Goal: Task Accomplishment & Management: Manage account settings

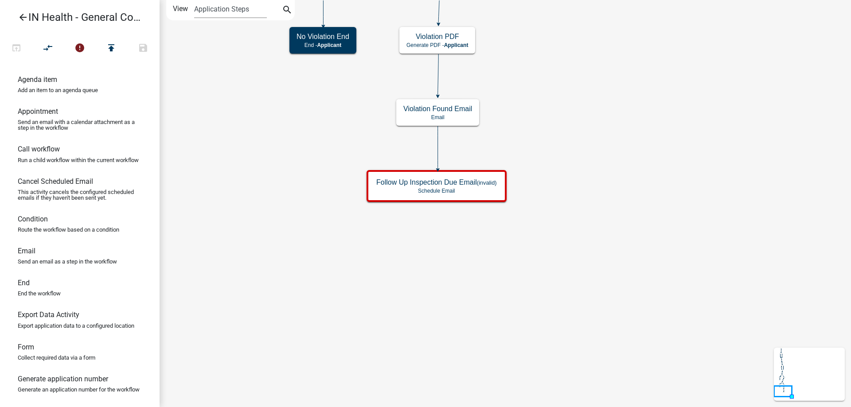
scroll to position [260, 0]
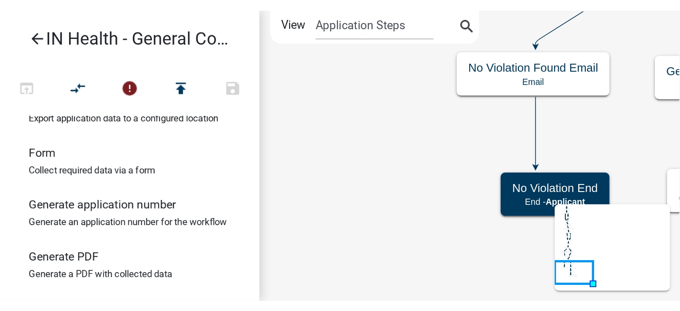
scroll to position [260, 0]
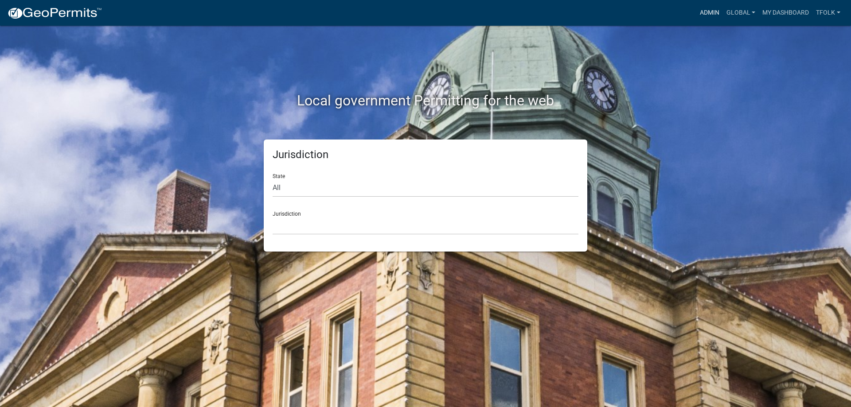
click at [525, 12] on link "Admin" at bounding box center [709, 12] width 27 height 17
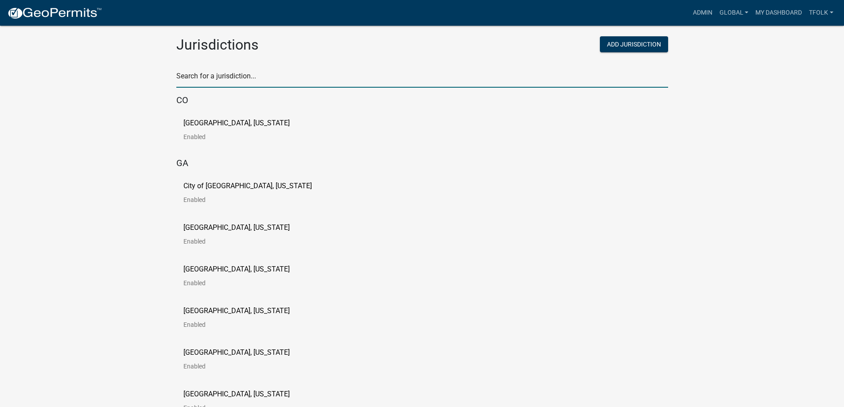
click at [293, 83] on input "text" at bounding box center [422, 79] width 492 height 18
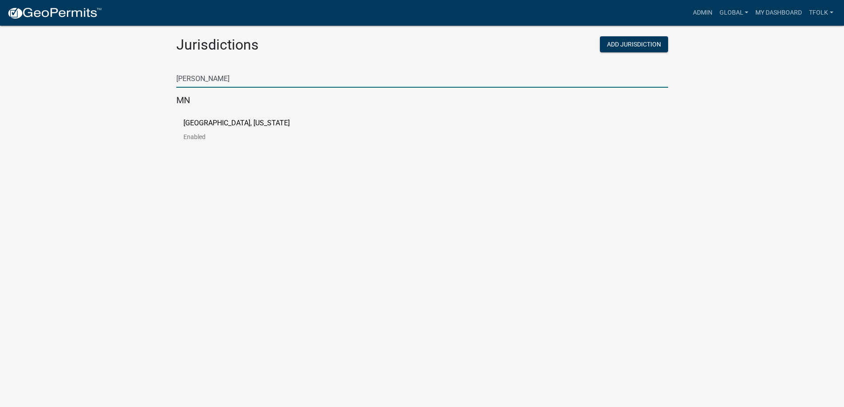
type input "freeborn"
click at [189, 134] on p "Enabled" at bounding box center [243, 137] width 121 height 6
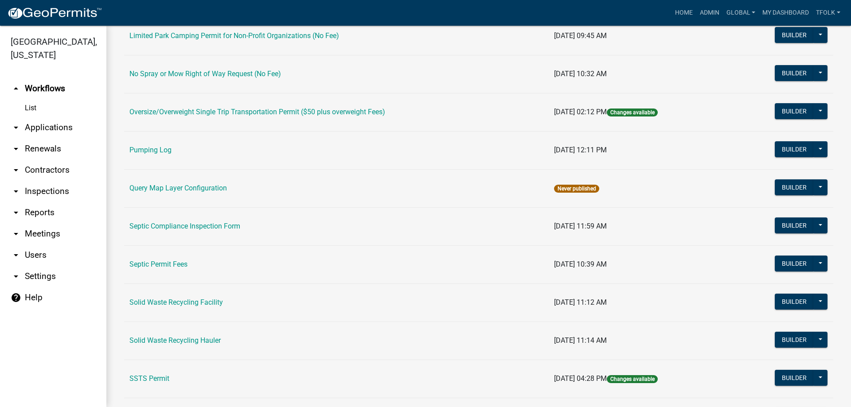
scroll to position [350, 0]
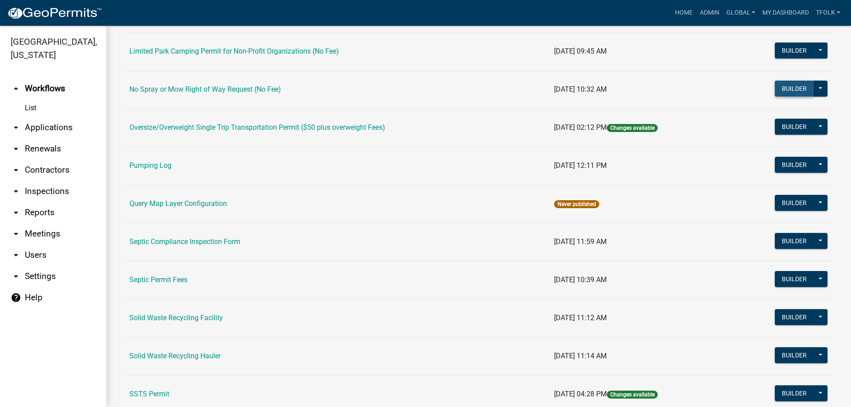
click at [525, 86] on button "Builder" at bounding box center [793, 89] width 39 height 16
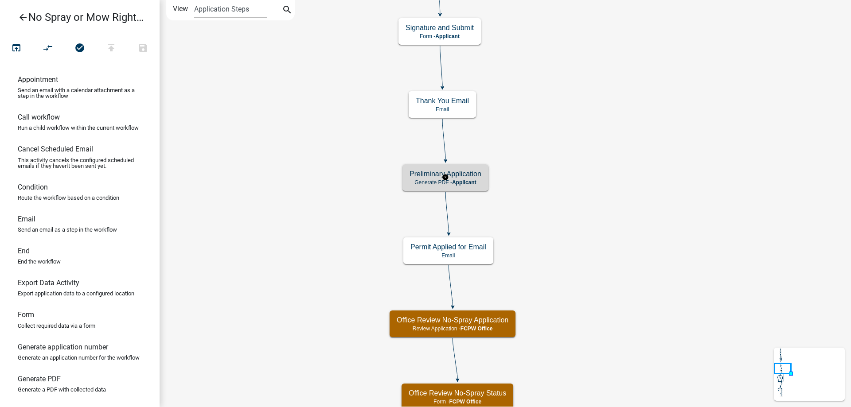
click at [435, 179] on p "Generate PDF - Applicant" at bounding box center [445, 182] width 72 height 6
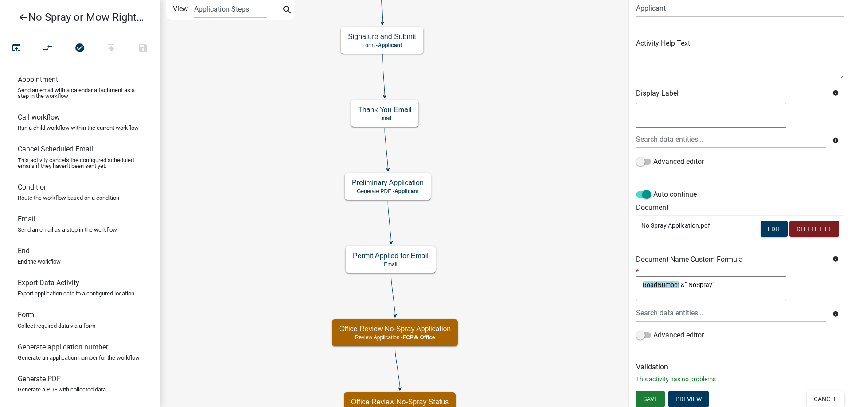
scroll to position [78, 0]
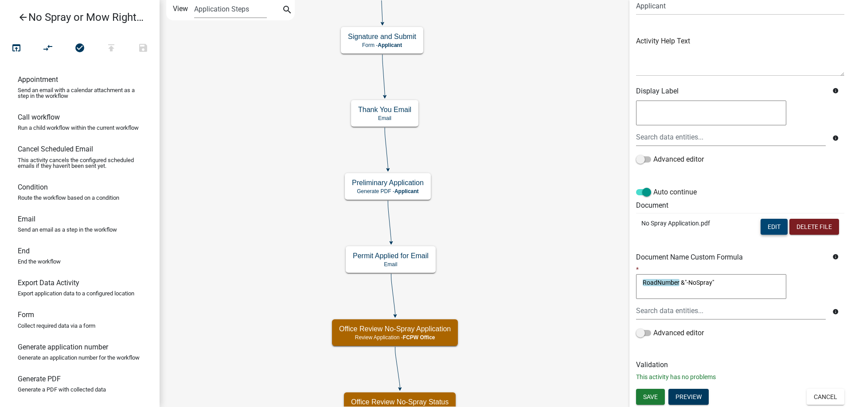
click at [525, 223] on button "Edit" at bounding box center [773, 227] width 27 height 16
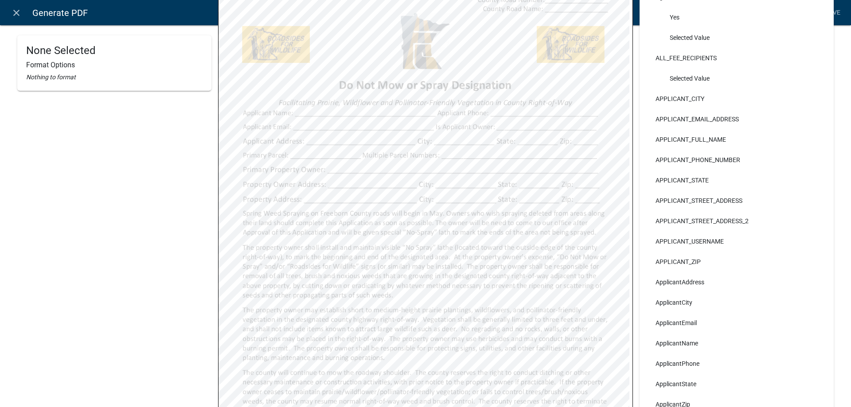
scroll to position [0, 0]
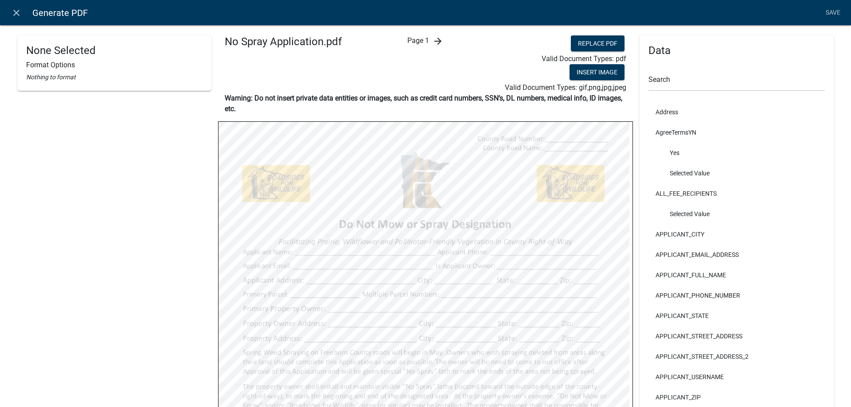
click at [435, 43] on icon "arrow_forward" at bounding box center [437, 41] width 11 height 11
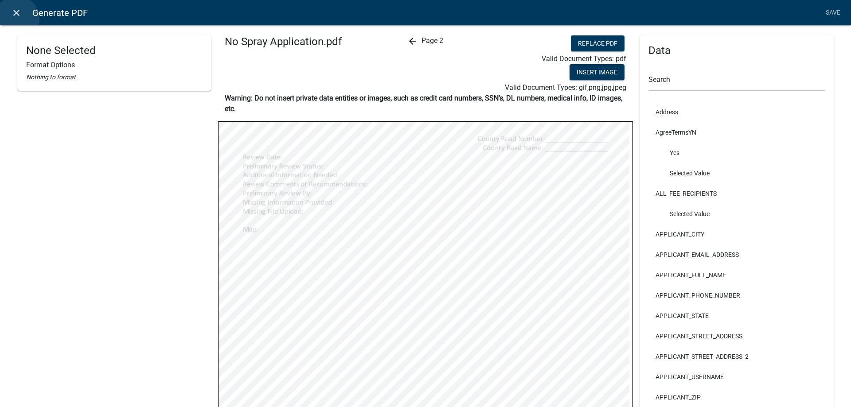
click at [17, 19] on link "close" at bounding box center [16, 13] width 18 height 18
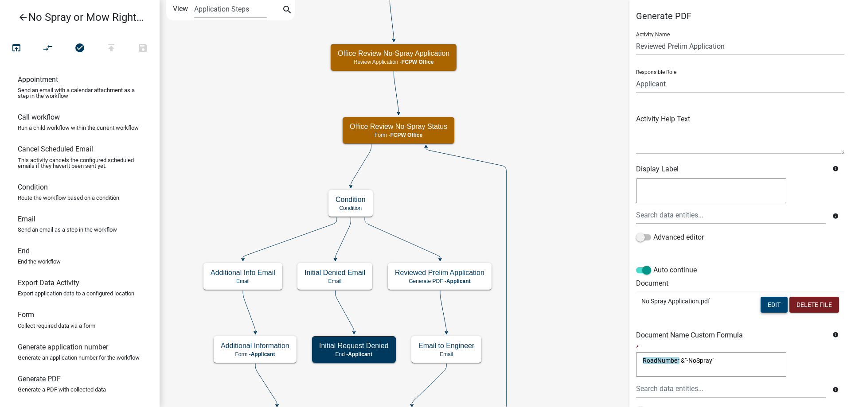
click at [525, 237] on button "Edit" at bounding box center [773, 305] width 27 height 16
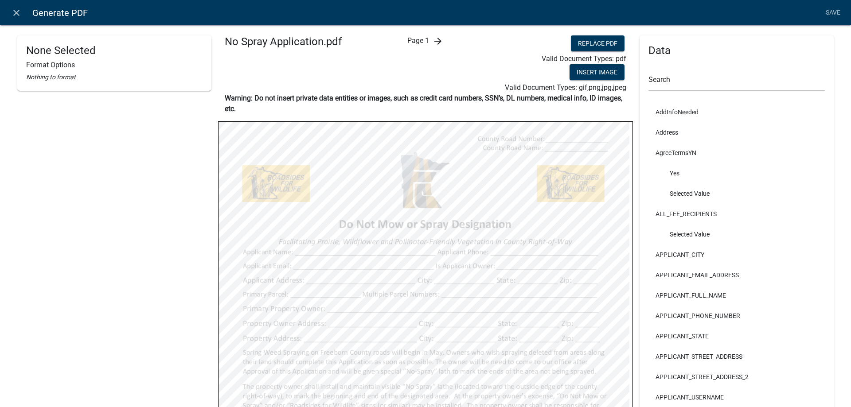
click at [433, 37] on icon "arrow_forward" at bounding box center [437, 41] width 11 height 11
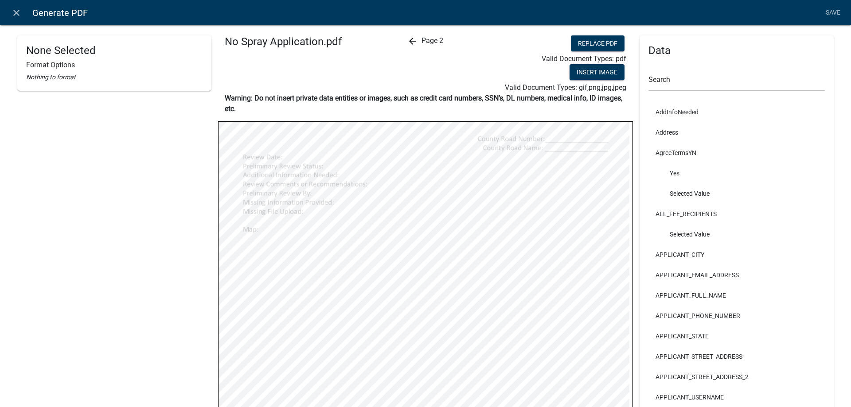
select select
click at [412, 39] on icon "arrow_back" at bounding box center [412, 41] width 11 height 11
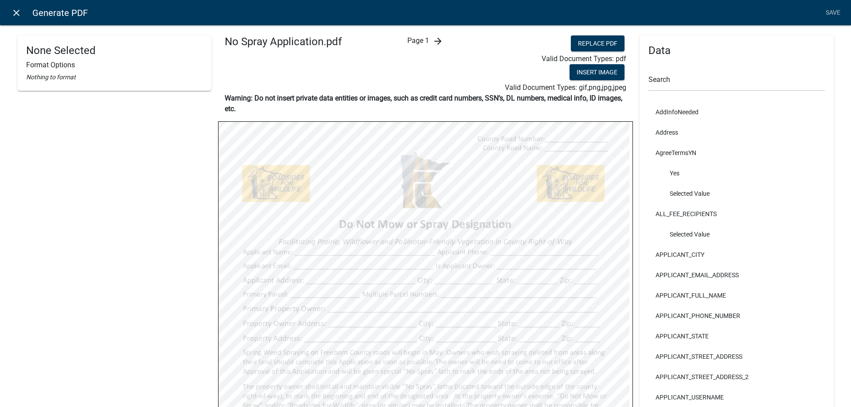
click at [16, 13] on icon "close" at bounding box center [16, 13] width 11 height 11
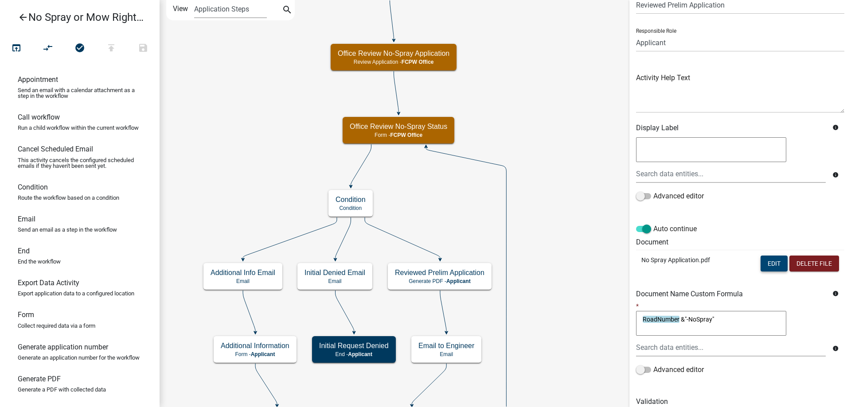
scroll to position [78, 0]
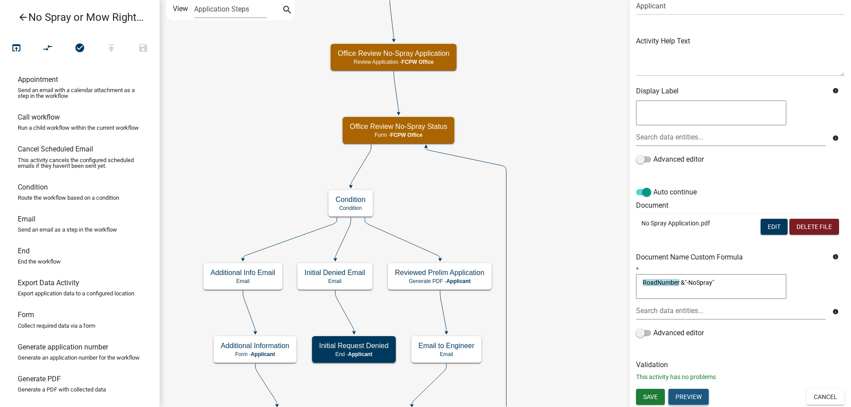
click at [525, 237] on button "Preview" at bounding box center [688, 397] width 40 height 16
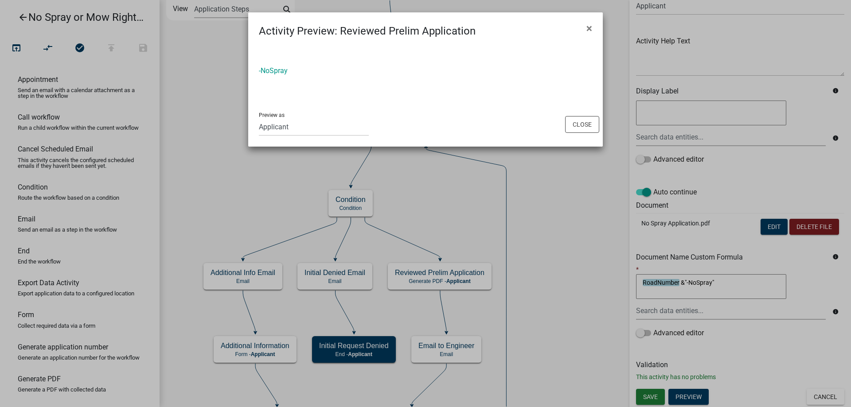
click at [267, 66] on div "-NoSpray" at bounding box center [425, 71] width 333 height 11
click at [266, 69] on link "-NoSpray" at bounding box center [273, 70] width 29 height 8
click at [525, 120] on button "Close" at bounding box center [582, 124] width 34 height 17
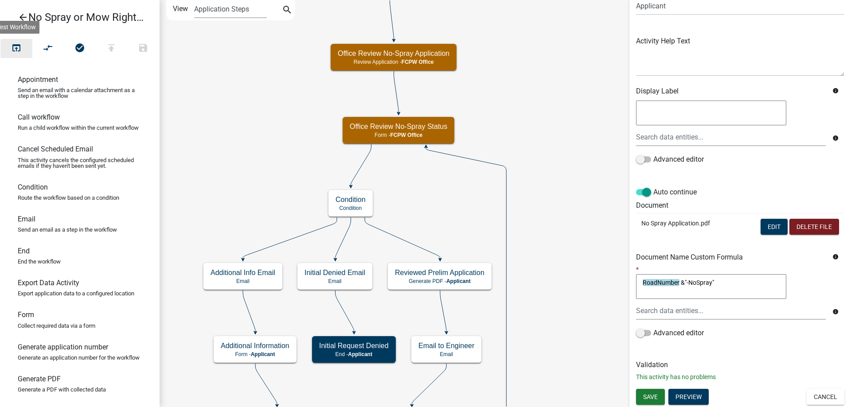
click at [16, 50] on icon "open_in_browser" at bounding box center [16, 49] width 11 height 12
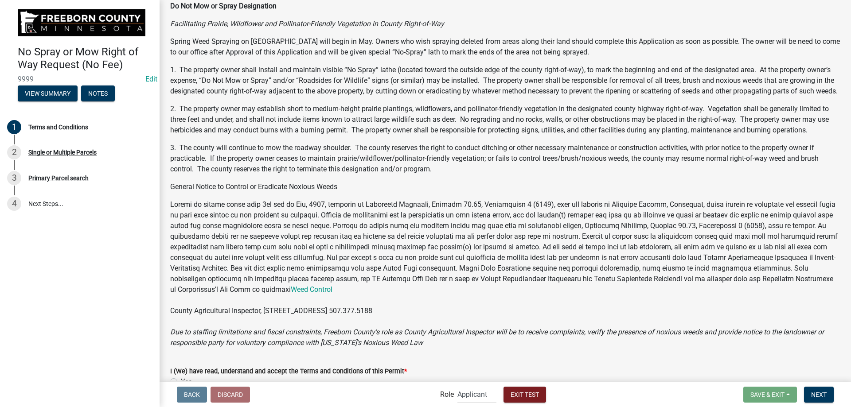
scroll to position [125, 0]
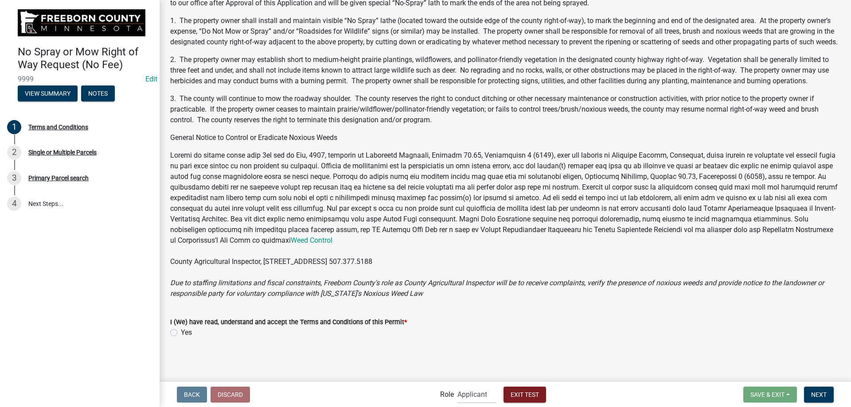
click at [185, 237] on label "Yes" at bounding box center [186, 332] width 11 height 11
click at [185, 237] on input "Yes" at bounding box center [184, 330] width 6 height 6
radio input "true"
click at [525, 237] on span "Next" at bounding box center [819, 394] width 16 height 7
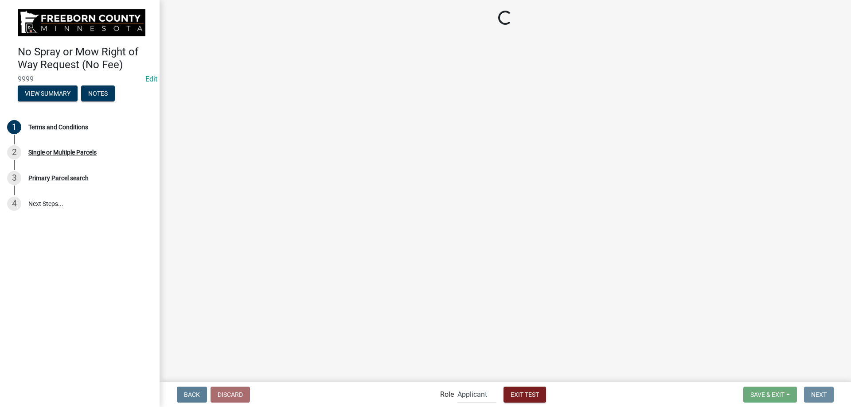
scroll to position [0, 0]
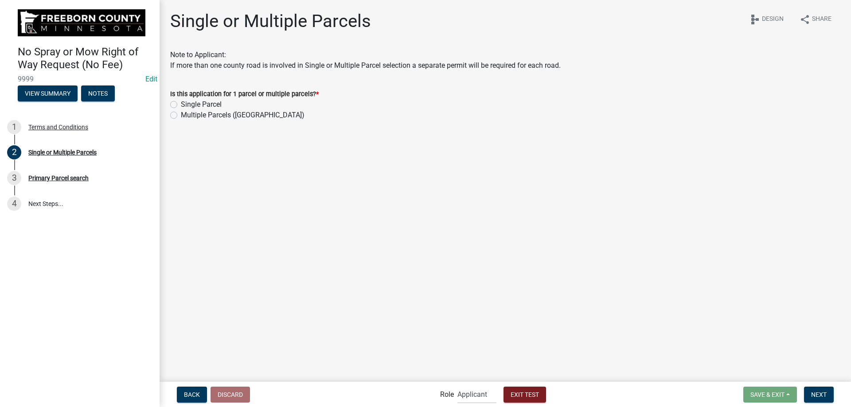
click at [197, 105] on label "Single Parcel" at bounding box center [201, 104] width 41 height 11
click at [187, 105] on input "Single Parcel" at bounding box center [184, 102] width 6 height 6
radio input "true"
click at [525, 237] on span "Next" at bounding box center [819, 394] width 16 height 7
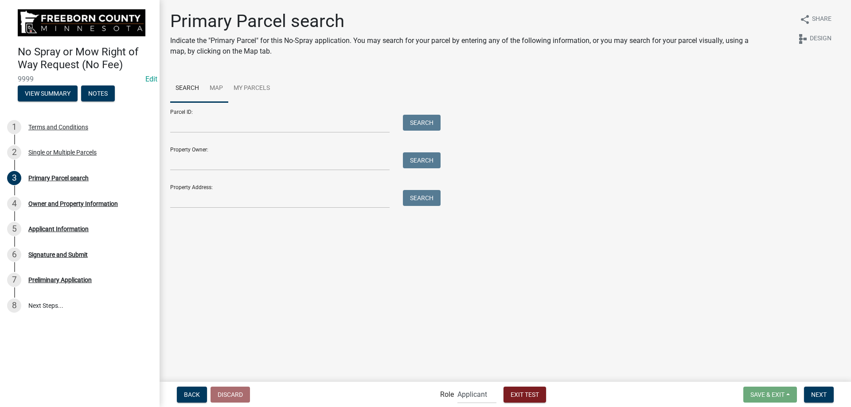
click at [220, 92] on link "Map" at bounding box center [216, 88] width 24 height 28
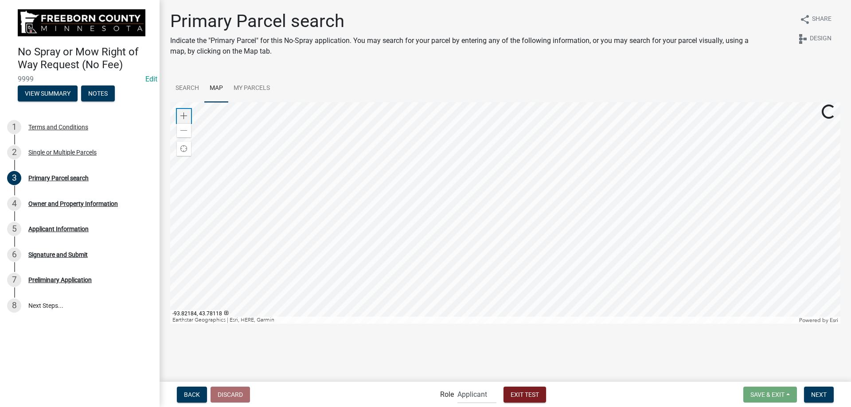
click at [185, 114] on span at bounding box center [183, 116] width 7 height 7
click at [513, 237] on div at bounding box center [505, 213] width 670 height 222
click at [505, 237] on div at bounding box center [505, 213] width 670 height 222
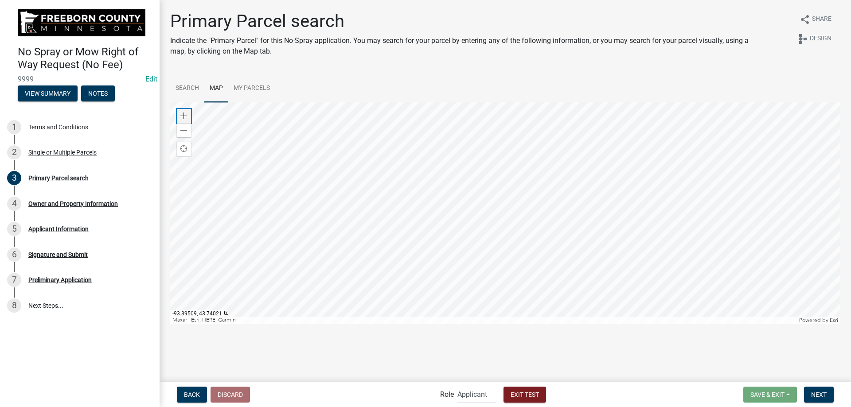
click at [180, 117] on div "Zoom in" at bounding box center [184, 116] width 14 height 14
click at [377, 237] on div at bounding box center [505, 213] width 670 height 222
click at [395, 237] on div at bounding box center [505, 213] width 670 height 222
click at [485, 227] on div at bounding box center [505, 213] width 670 height 222
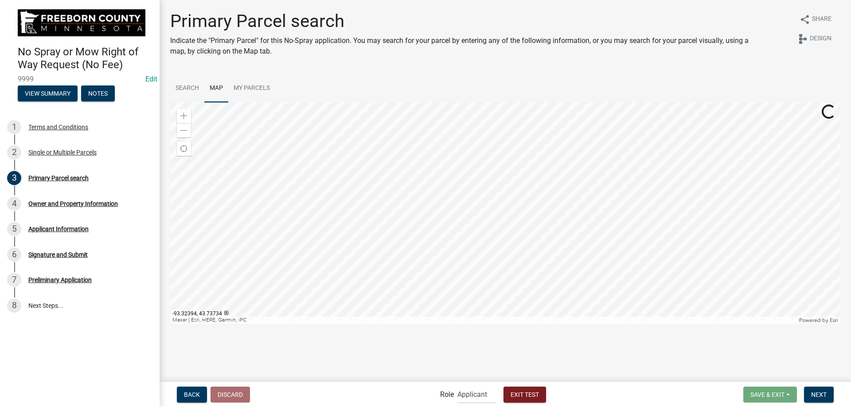
click at [380, 237] on div at bounding box center [505, 213] width 670 height 222
click at [404, 237] on div at bounding box center [505, 213] width 670 height 222
click at [413, 187] on div at bounding box center [505, 213] width 670 height 222
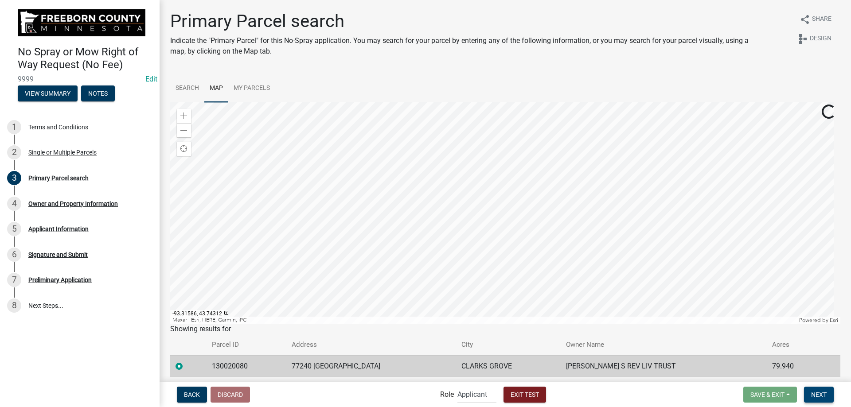
click at [525, 237] on button "Next" at bounding box center [819, 395] width 30 height 16
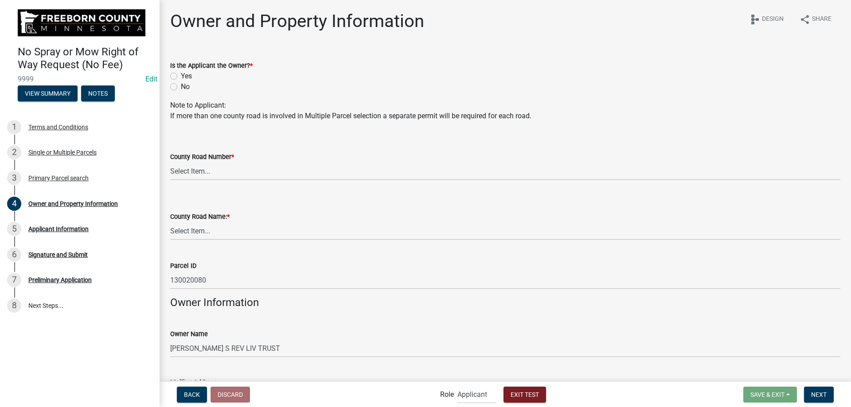
click at [187, 76] on label "Yes" at bounding box center [186, 76] width 11 height 11
click at [187, 76] on input "Yes" at bounding box center [184, 74] width 6 height 6
radio input "true"
click at [211, 175] on select "Select Item... CSAH 001 CSAH 002 CSAH 003 CSAH 004 CSAH 005 CSAH 006 CSAH 007 C…" at bounding box center [505, 171] width 670 height 18
click at [170, 162] on select "Select Item... CSAH 001 CSAH 002 CSAH 003 CSAH 004 CSAH 005 CSAH 006 CSAH 007 C…" at bounding box center [505, 171] width 670 height 18
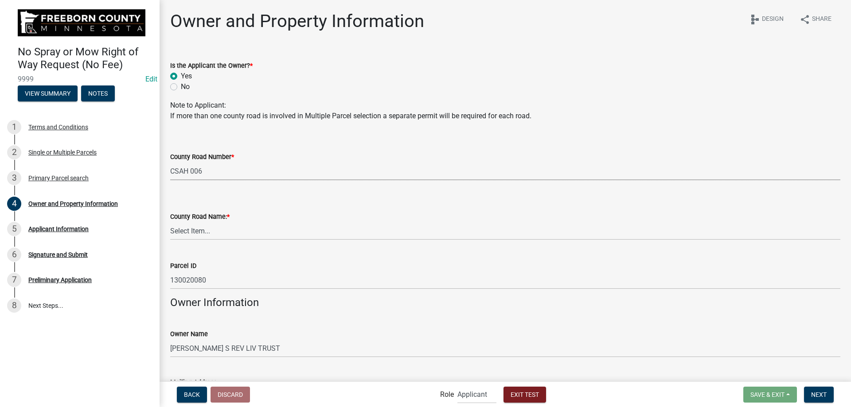
select select "f62b6bcb-6b06-4fde-b9e3-abe8dd1b063e"
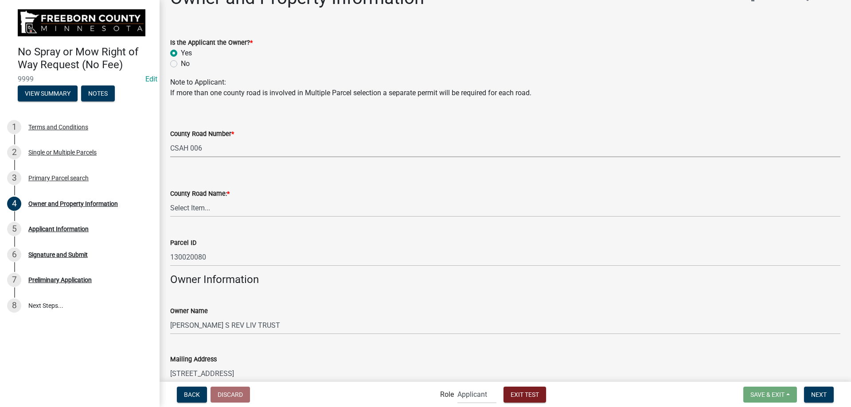
scroll to position [44, 0]
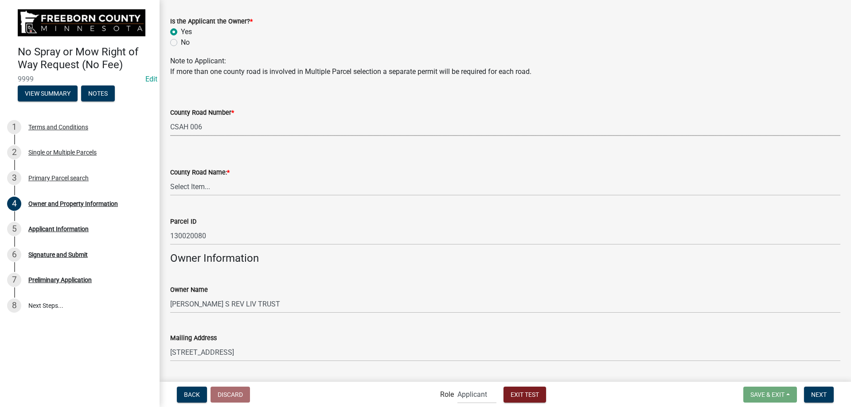
click at [219, 177] on div "County Road Name: *" at bounding box center [505, 172] width 670 height 11
click at [216, 182] on select "Select Item... 1 AV 1 AV N 1 AV NE 1 AV NW 1 AV S 1 AV SE 1 AV SW 1 AV W 1 ST 1…" at bounding box center [505, 187] width 670 height 18
click at [170, 178] on select "Select Item... 1 AV 1 AV N 1 AV NE 1 AV NW 1 AV S 1 AV SE 1 AV SW 1 AV W 1 ST 1…" at bounding box center [505, 187] width 670 height 18
select select "11ccb843-fbe2-4417-9d3b-32a962b9f047"
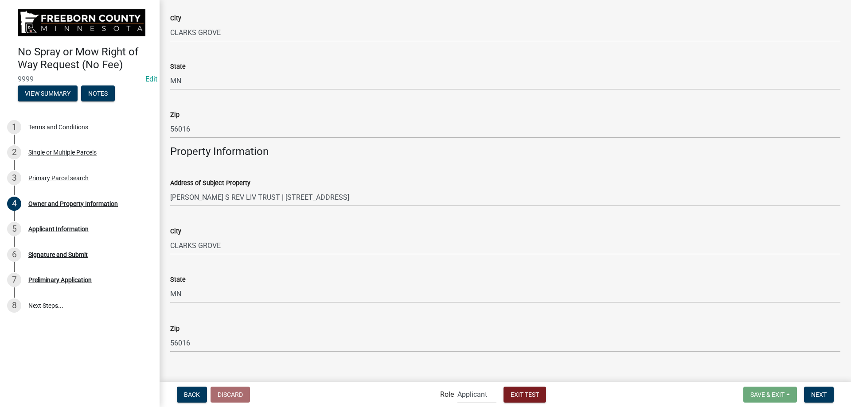
scroll to position [426, 0]
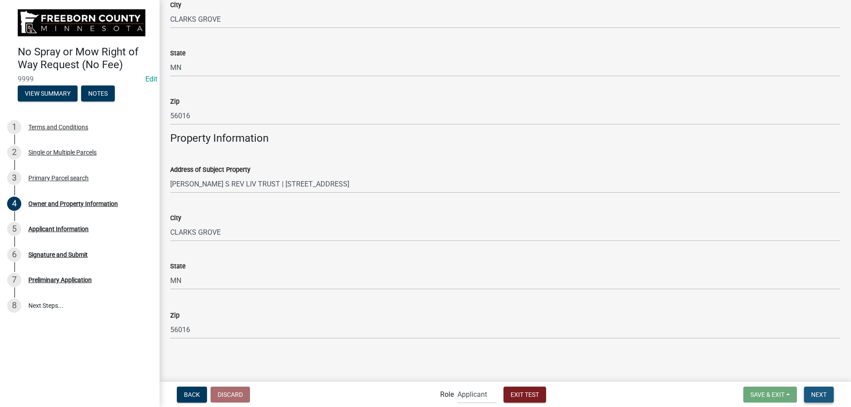
click at [525, 237] on button "Next" at bounding box center [819, 395] width 30 height 16
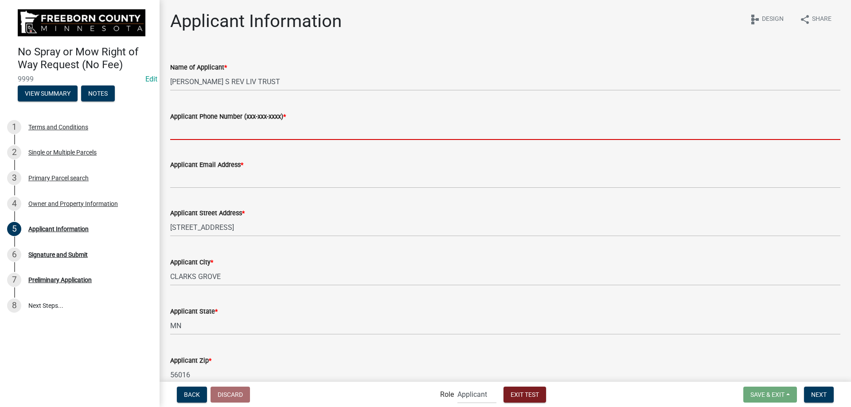
click at [216, 129] on input "Applicant Phone Number (xxx-xxx-xxxx) *" at bounding box center [505, 131] width 670 height 18
type input "1231231234"
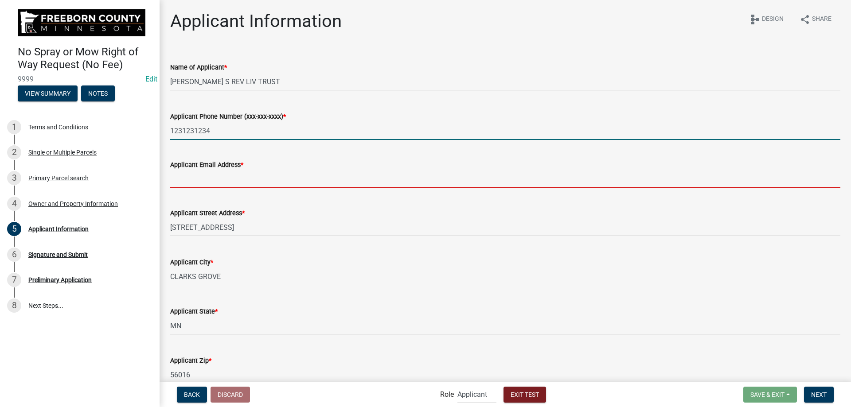
click at [214, 182] on input "Applicant Email Address *" at bounding box center [505, 179] width 670 height 18
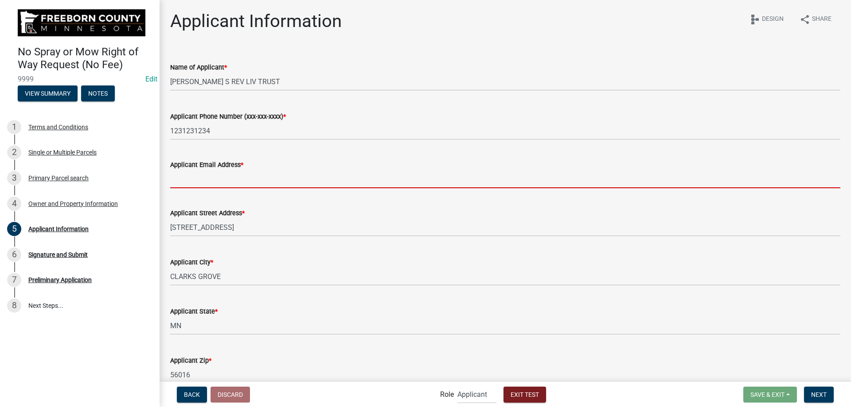
type input "applicant@email.com"
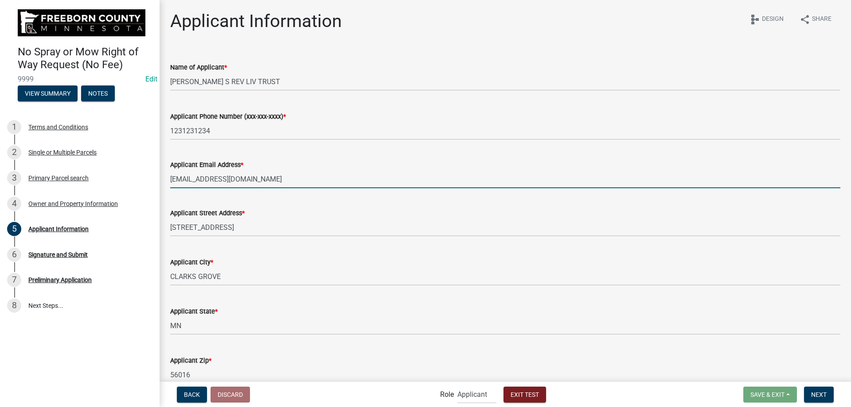
scroll to position [46, 0]
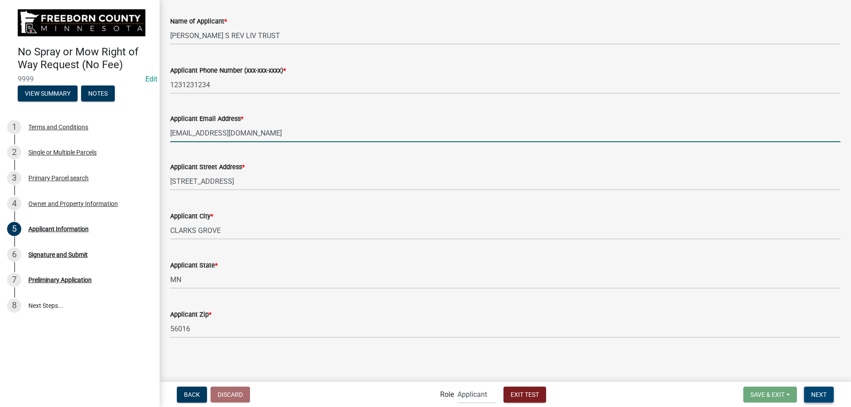
click at [525, 237] on span "Next" at bounding box center [819, 394] width 16 height 7
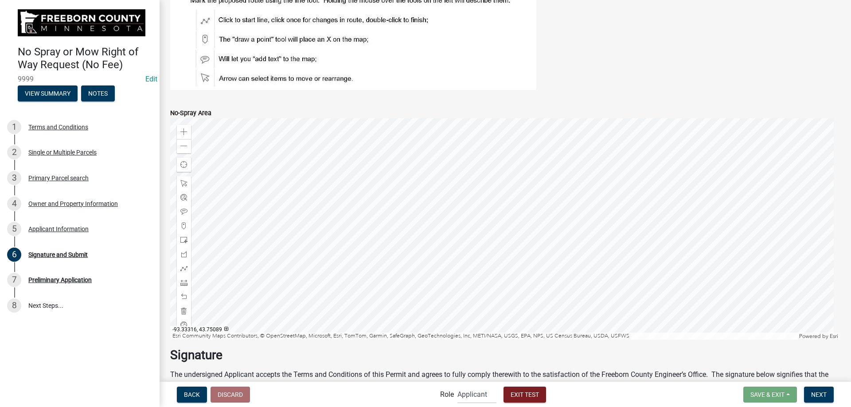
scroll to position [89, 0]
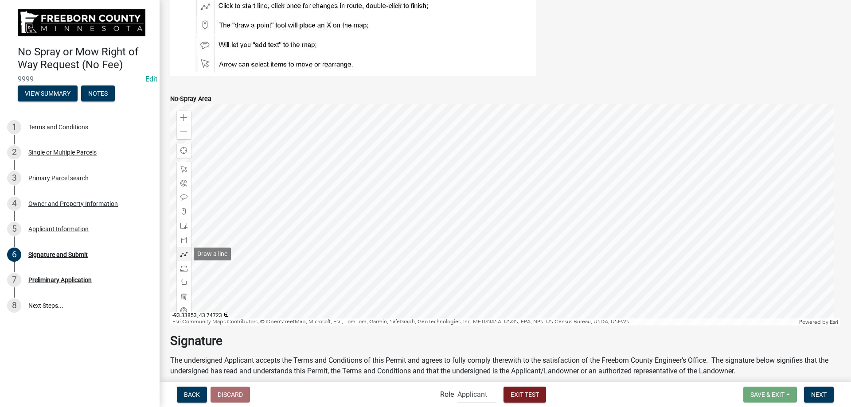
click at [184, 237] on span at bounding box center [183, 254] width 7 height 7
click at [190, 117] on div "Zoom in" at bounding box center [184, 118] width 14 height 14
click at [525, 111] on div at bounding box center [505, 215] width 670 height 222
click at [525, 213] on div at bounding box center [505, 215] width 670 height 222
click at [525, 229] on div at bounding box center [505, 215] width 670 height 222
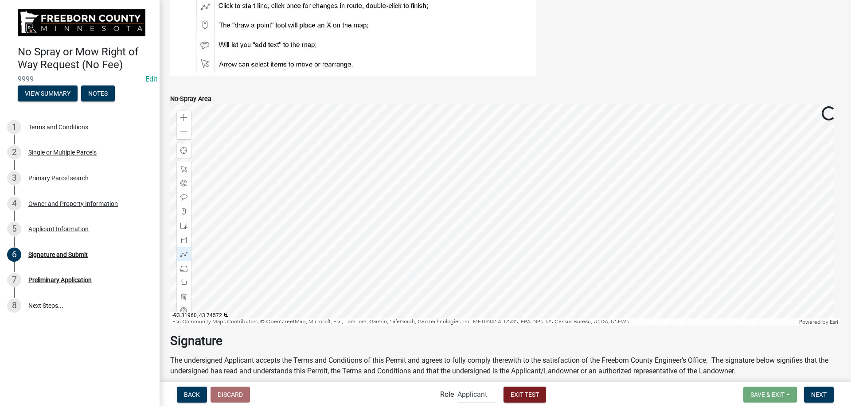
click at [525, 229] on div at bounding box center [505, 215] width 670 height 222
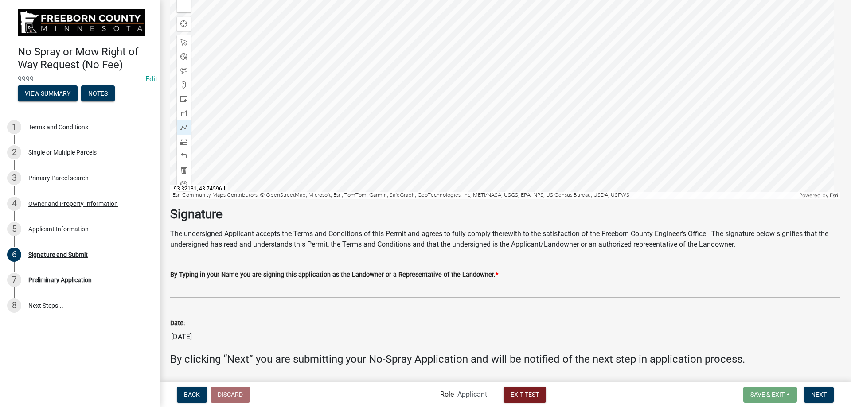
scroll to position [242, 0]
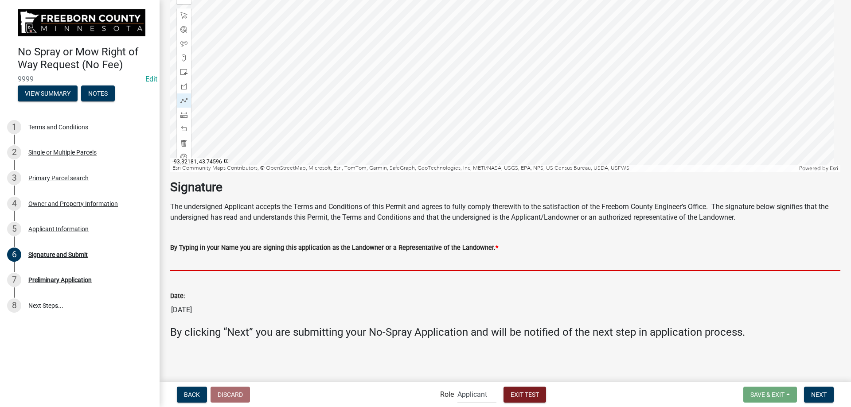
click at [374, 237] on input "By Typing in your Name you are signing this application as the Landowner or a R…" at bounding box center [505, 262] width 670 height 18
type input "Owner Agent"
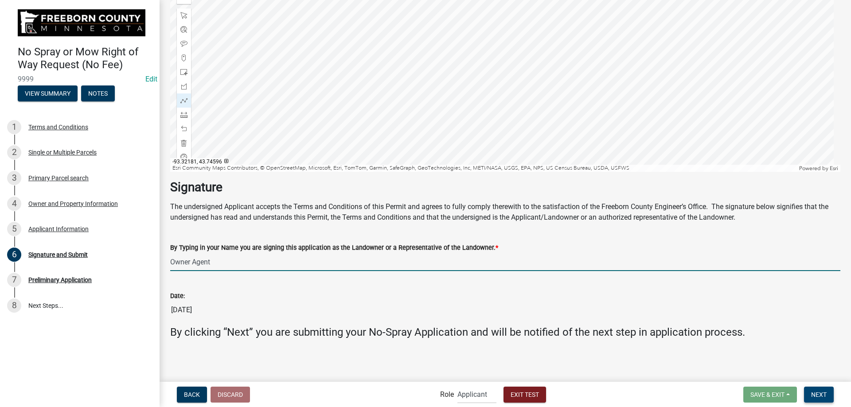
click at [525, 237] on button "Next" at bounding box center [819, 395] width 30 height 16
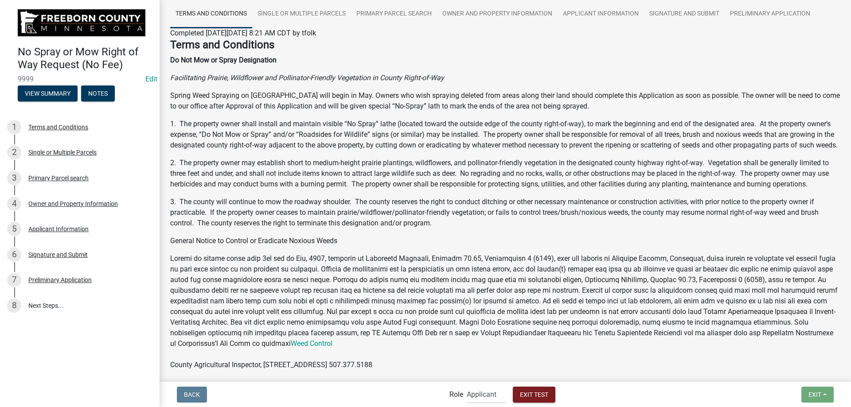
scroll to position [200, 0]
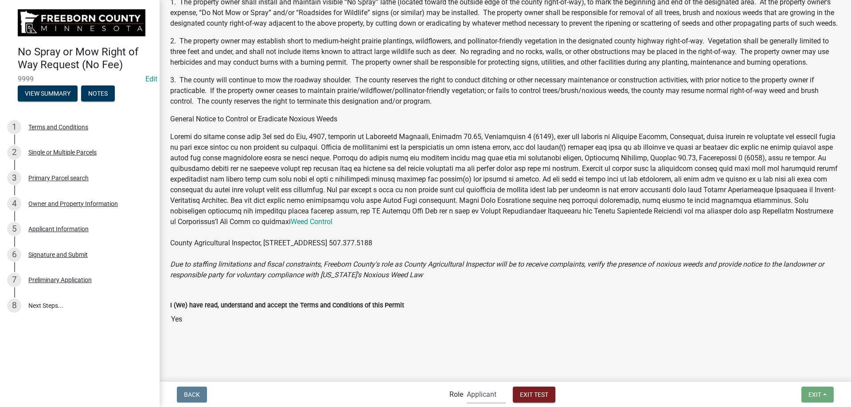
click at [474, 237] on select "Applicant FCPW Office Admin" at bounding box center [486, 394] width 39 height 18
click at [81, 237] on div "Preliminary Application" at bounding box center [59, 280] width 63 height 6
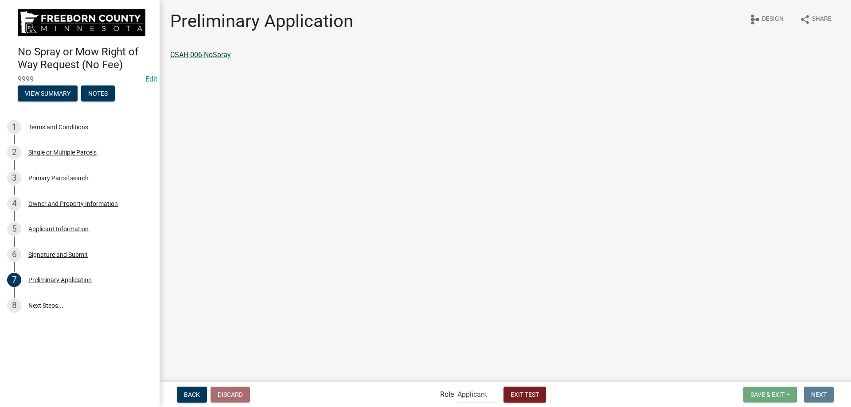
click at [217, 55] on link "CSAH 006-NoSpray" at bounding box center [200, 55] width 61 height 8
click at [462, 237] on select "Applicant FCPW Office Admin" at bounding box center [476, 394] width 39 height 18
select select "2184e4f9-9ec2-48d1-a265-0ba2b8181137"
click at [457, 237] on select "Applicant FCPW Office Admin" at bounding box center [476, 394] width 39 height 18
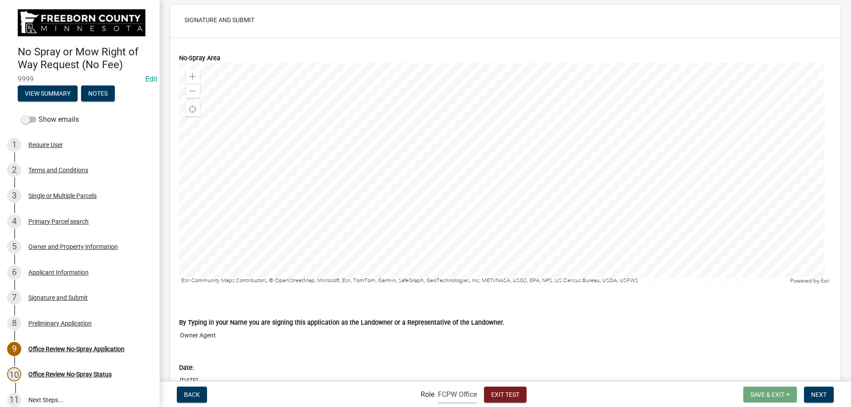
scroll to position [1765, 0]
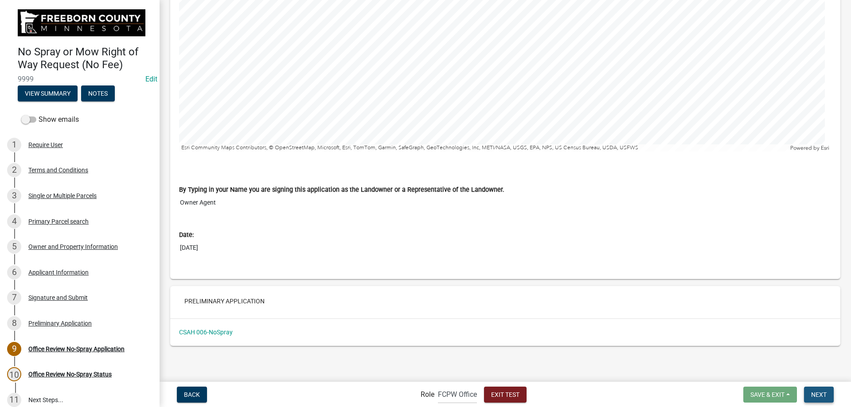
click at [525, 237] on button "Next" at bounding box center [819, 395] width 30 height 16
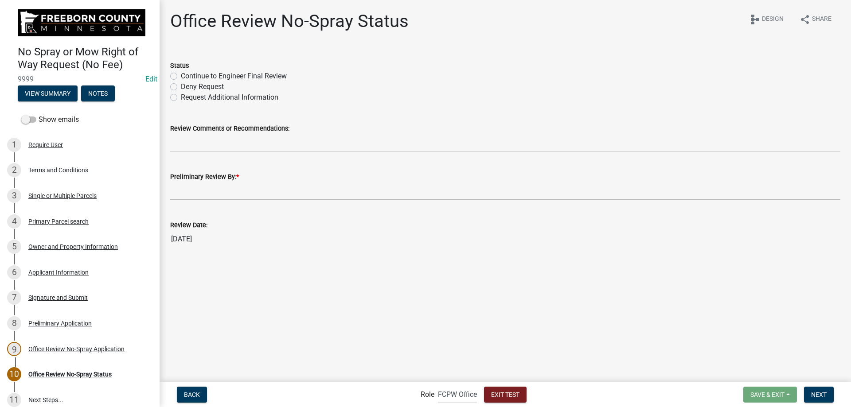
click at [230, 74] on label "Continue to Engineer Final Review" at bounding box center [234, 76] width 106 height 11
click at [187, 74] on input "Continue to Engineer Final Review" at bounding box center [184, 74] width 6 height 6
radio input "true"
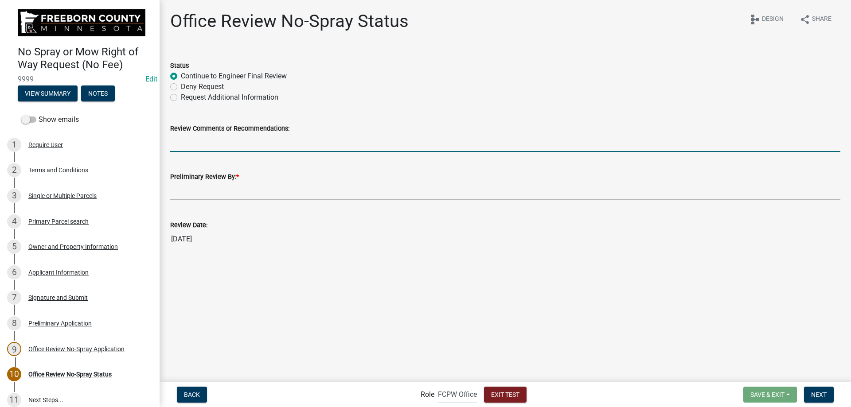
click at [226, 143] on input "Review Comments or Recommendations:" at bounding box center [505, 143] width 670 height 18
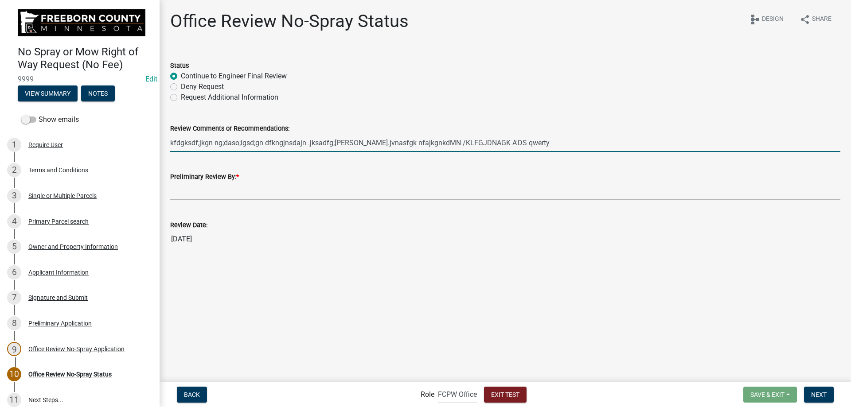
type input "kfdgksdf;jkgn ng;daso;igsd;gn dfkngjnsdajn .jksadfg;jnang jan.jvnasfgk nfajkgnk…"
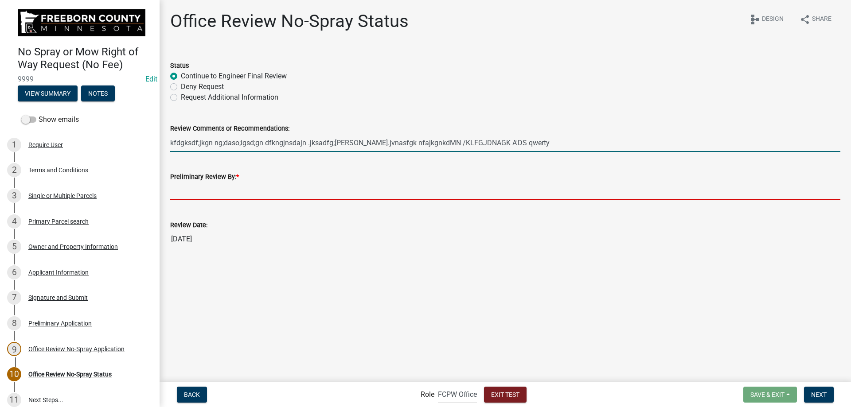
click at [226, 191] on input "Preliminary Review By: *" at bounding box center [505, 191] width 670 height 18
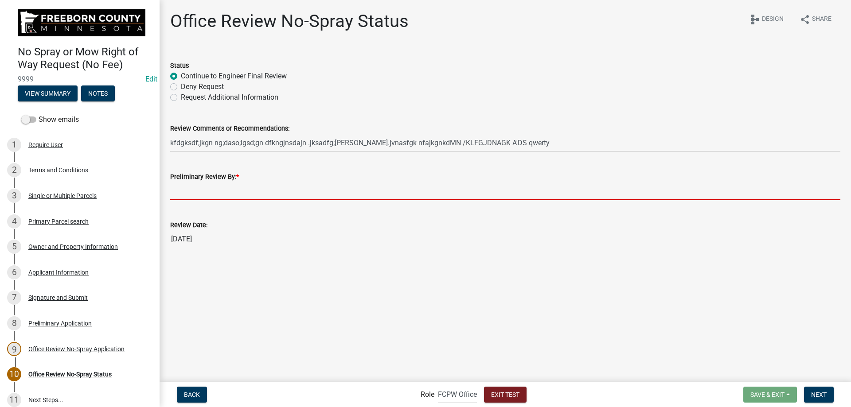
type input "Reviewer"
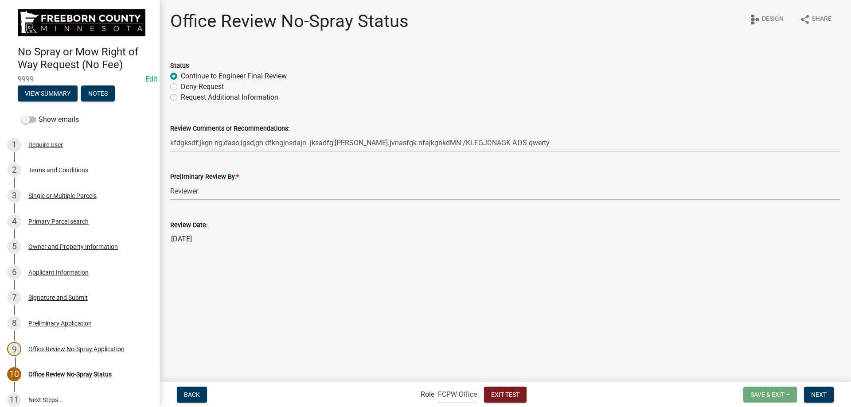
click at [326, 237] on main "Office Review No-Spray Status share Share schema Design Status Continue to Engi…" at bounding box center [504, 190] width 691 height 381
click at [525, 237] on span "Next" at bounding box center [819, 394] width 16 height 7
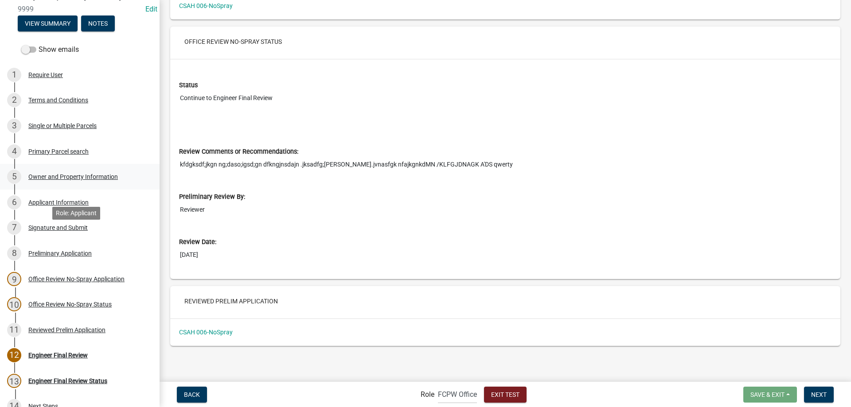
scroll to position [84, 0]
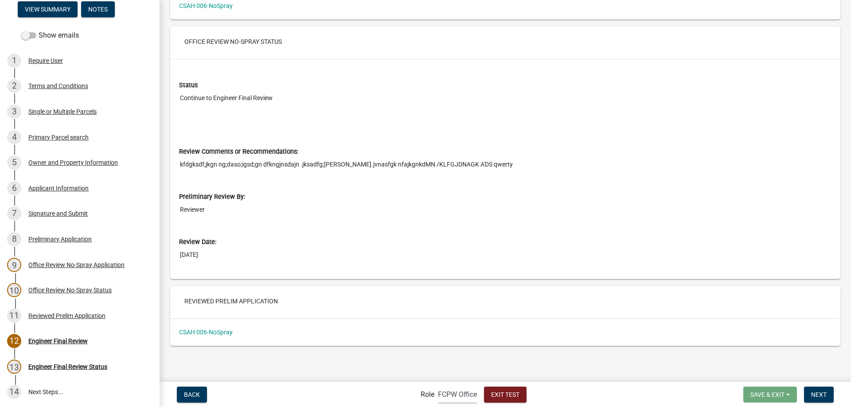
click at [442, 237] on select "Applicant FCPW Office Admin" at bounding box center [457, 394] width 39 height 18
click at [525, 237] on span "Next" at bounding box center [819, 394] width 16 height 7
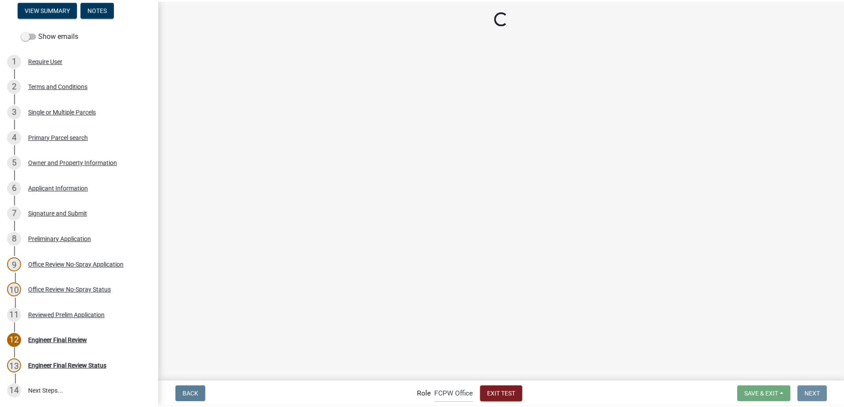
scroll to position [0, 0]
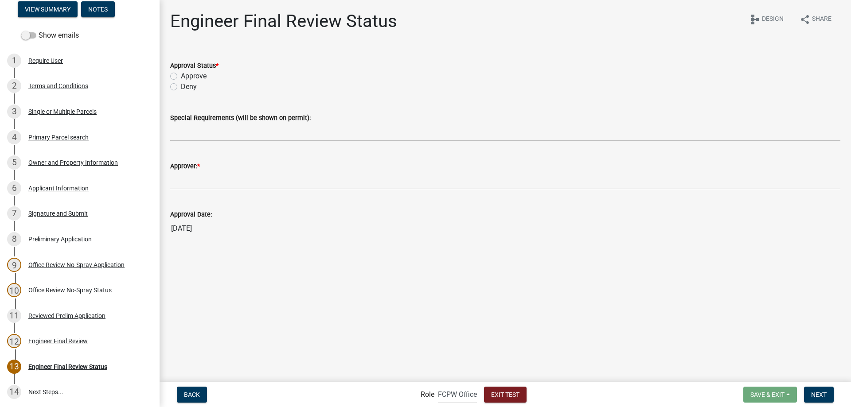
click at [205, 76] on label "Approve" at bounding box center [194, 76] width 26 height 11
click at [187, 76] on input "Approve" at bounding box center [184, 74] width 6 height 6
radio input "true"
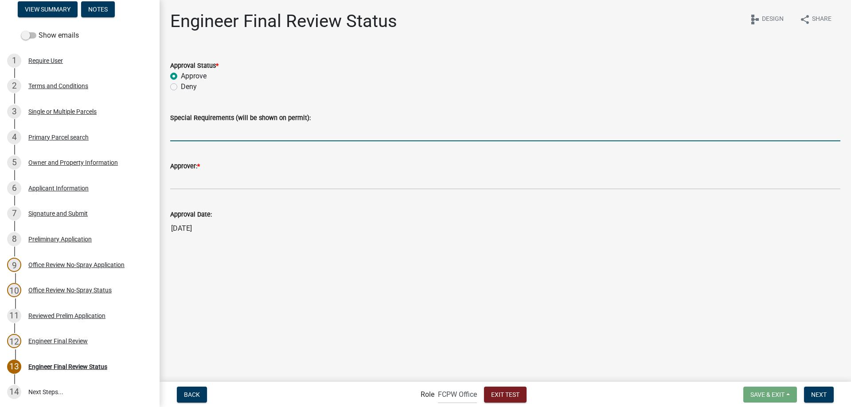
click at [212, 128] on input "Special Requirements (will be shown on permit):" at bounding box center [505, 132] width 670 height 18
type input "special requirements sdifnld;askn fkldas nfkascf akdas alkaslkgnasfklasd;gl knf…"
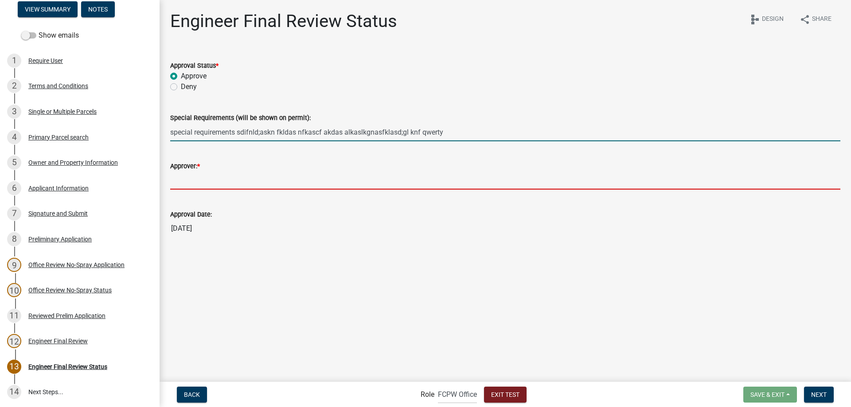
click at [192, 174] on input "Approver: *" at bounding box center [505, 180] width 670 height 18
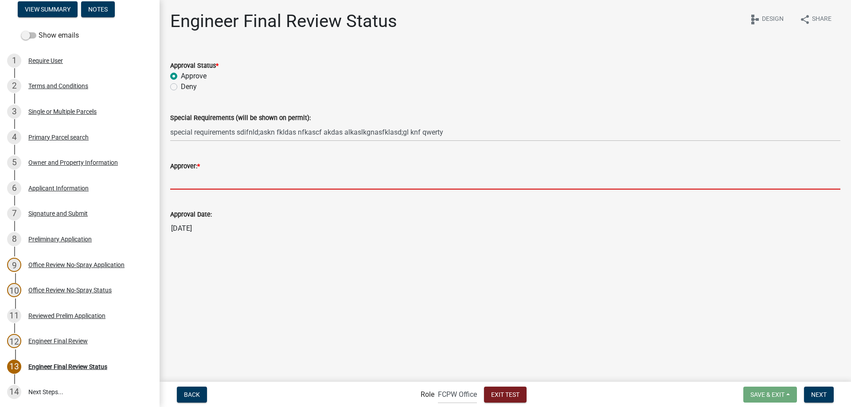
type input "Test Approver"
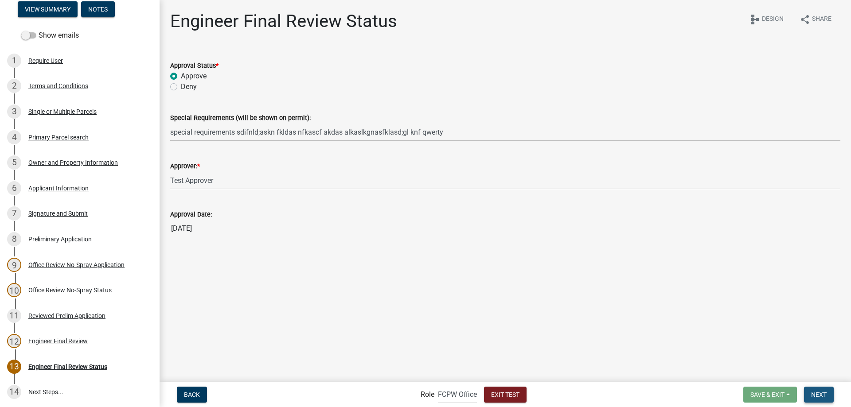
click at [525, 237] on span "Next" at bounding box center [819, 394] width 16 height 7
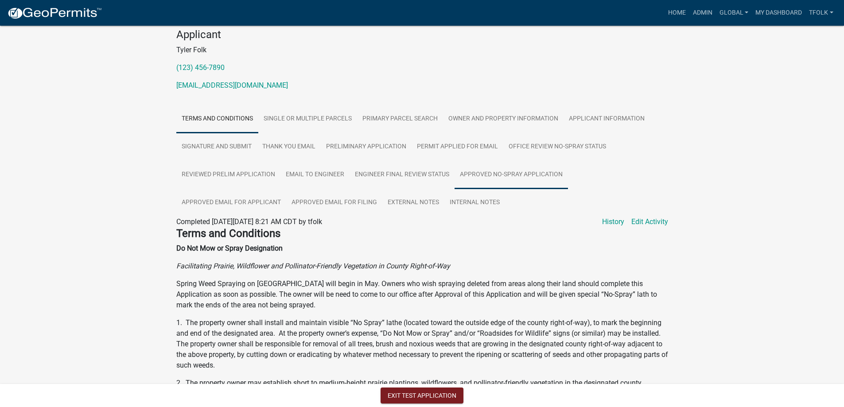
click at [494, 179] on link "Approved No-Spray Application" at bounding box center [511, 175] width 113 height 28
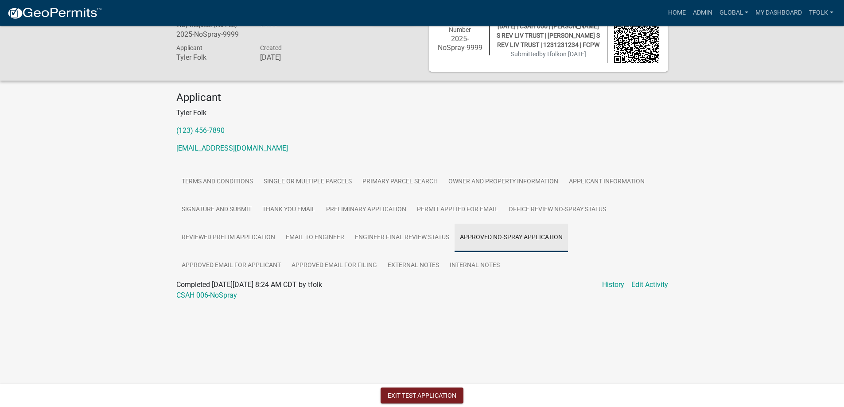
scroll to position [26, 0]
click at [197, 237] on link "CSAH 006-NoSpray" at bounding box center [206, 295] width 61 height 8
click at [405, 237] on button "Exit Test Application" at bounding box center [422, 396] width 83 height 16
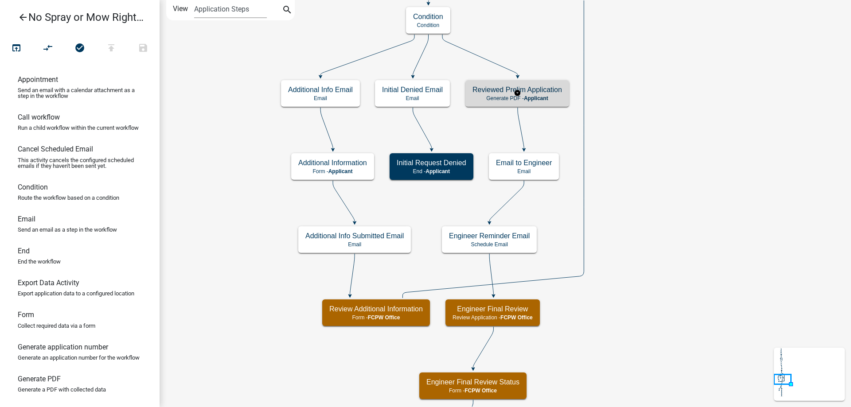
click at [525, 85] on div "Reviewed Prelim Application Generate PDF - Applicant" at bounding box center [517, 93] width 104 height 27
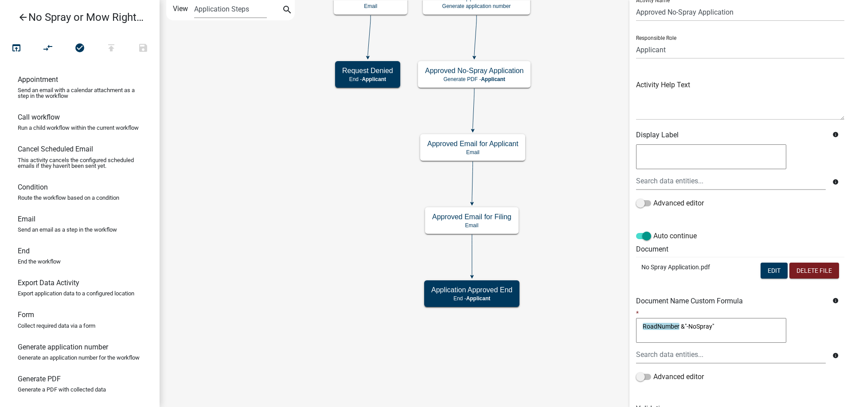
scroll to position [78, 0]
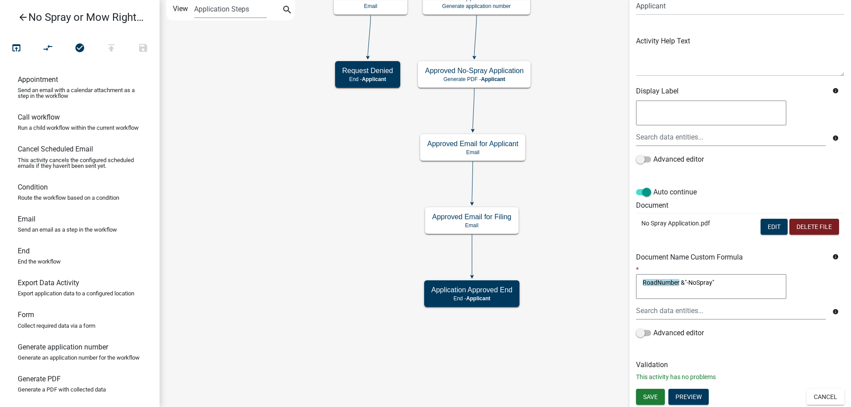
click at [525, 237] on div "Save Preview Cancel" at bounding box center [740, 398] width 222 height 18
click at [525, 237] on button "Preview" at bounding box center [688, 397] width 40 height 16
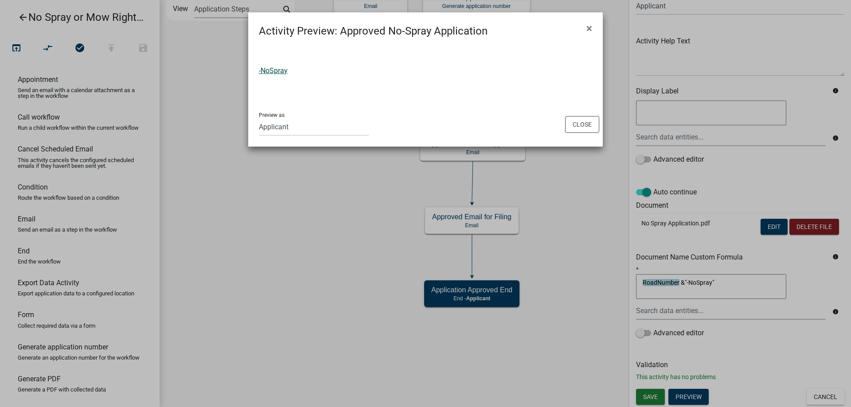
click at [269, 74] on link "-NoSpray" at bounding box center [273, 70] width 29 height 8
click at [525, 124] on button "Close" at bounding box center [582, 124] width 34 height 17
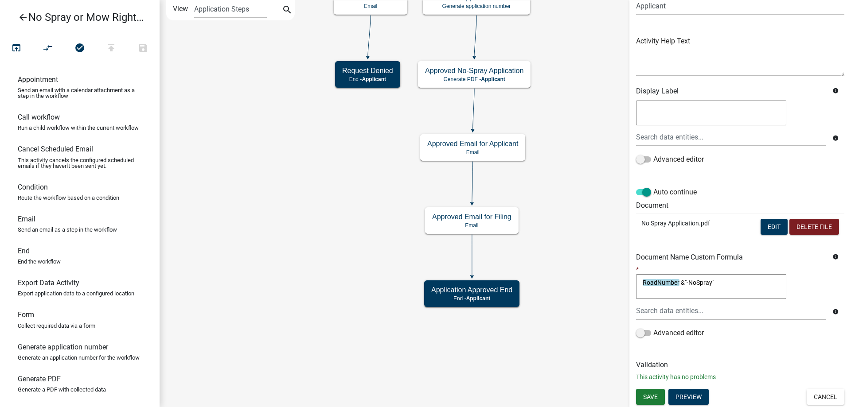
click at [525, 237] on icon "Start Start - Applicant Require User Require user Application Approved End End …" at bounding box center [505, 203] width 690 height 406
click at [525, 237] on button "Cancel" at bounding box center [825, 397] width 38 height 16
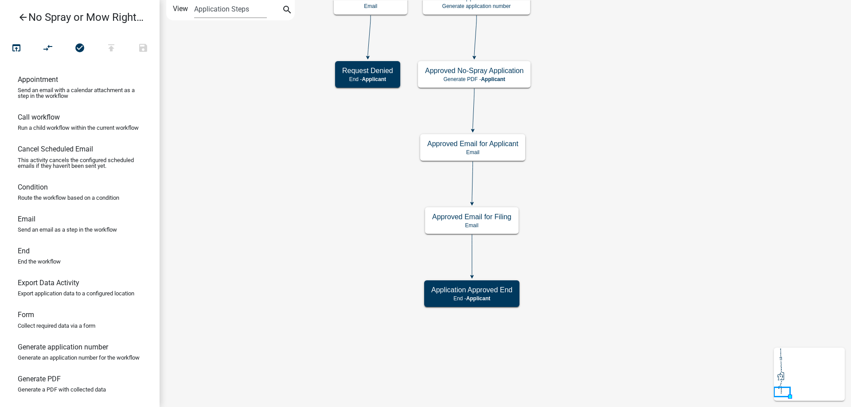
click at [525, 237] on icon "Start Start - Applicant Require User Require user Application Approved End End …" at bounding box center [505, 203] width 690 height 406
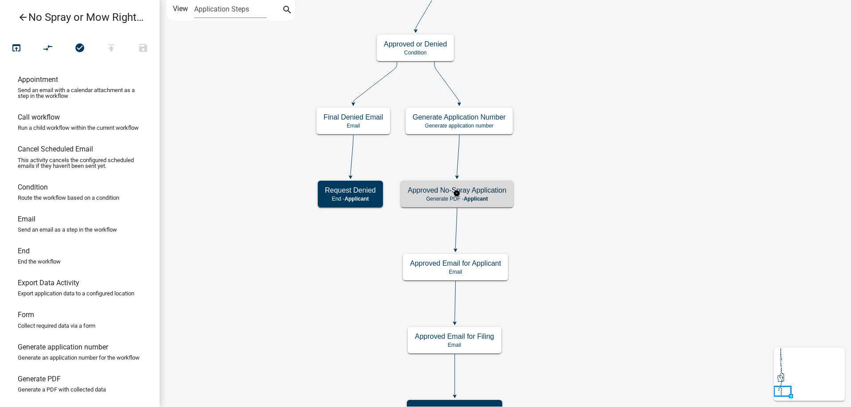
click at [490, 198] on p "Generate PDF - Applicant" at bounding box center [457, 199] width 98 height 6
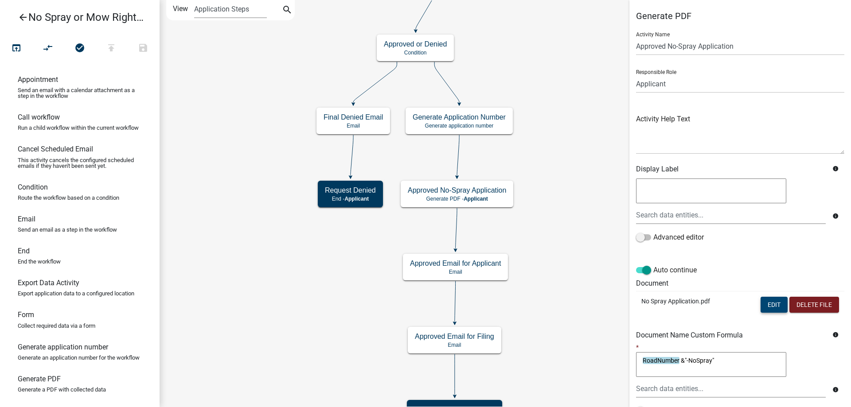
click at [525, 237] on button "Edit" at bounding box center [773, 305] width 27 height 16
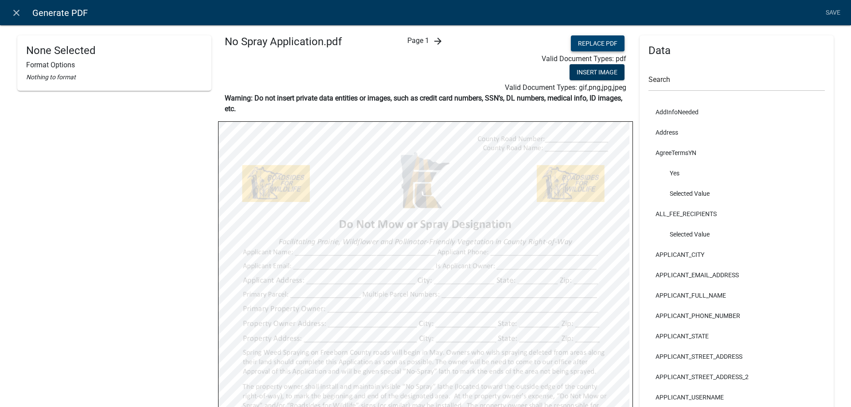
click at [525, 39] on button "Replace PDF" at bounding box center [598, 43] width 54 height 16
click at [525, 11] on link "Save" at bounding box center [832, 12] width 22 height 17
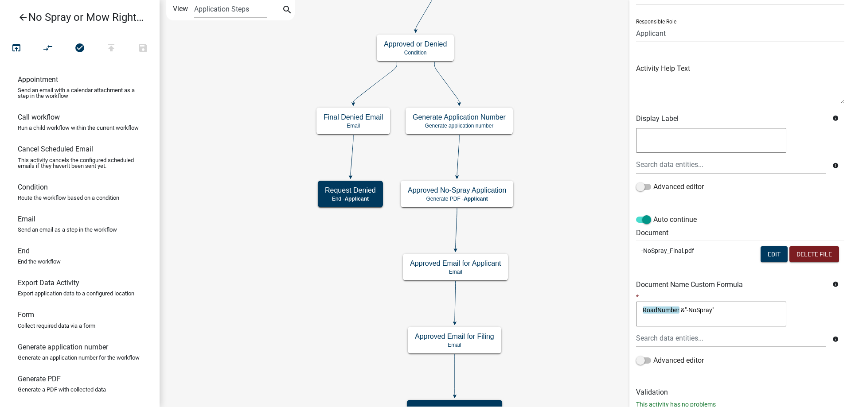
scroll to position [78, 0]
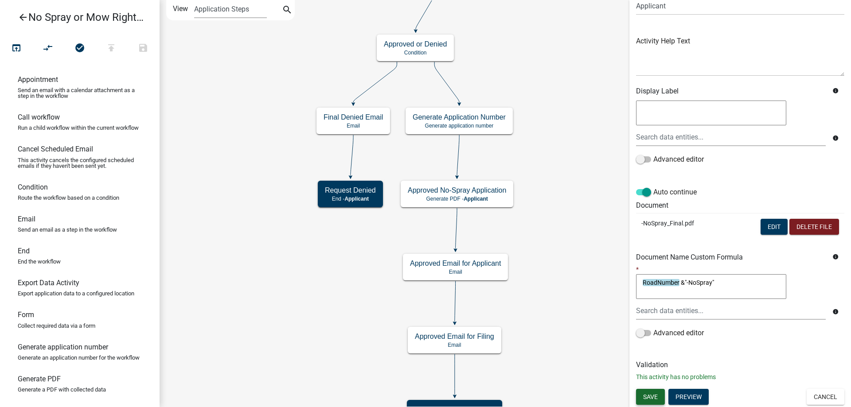
click at [525, 237] on span "Save" at bounding box center [650, 396] width 15 height 7
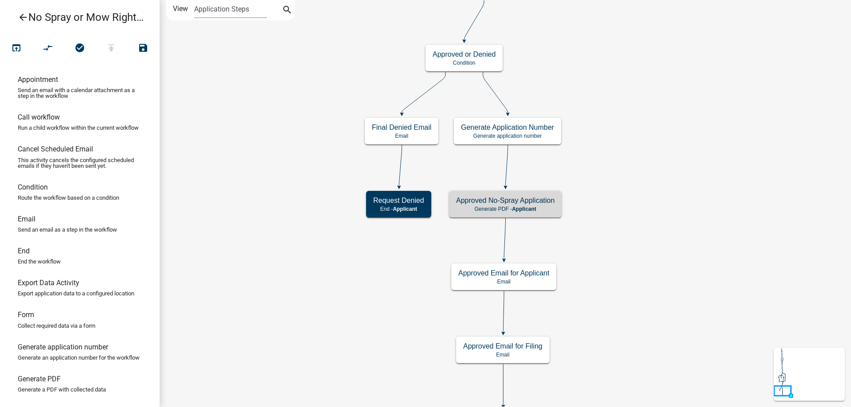
scroll to position [0, 0]
click at [525, 237] on icon "Start Start - Applicant Require User Require user Application Approved End End …" at bounding box center [505, 218] width 690 height 437
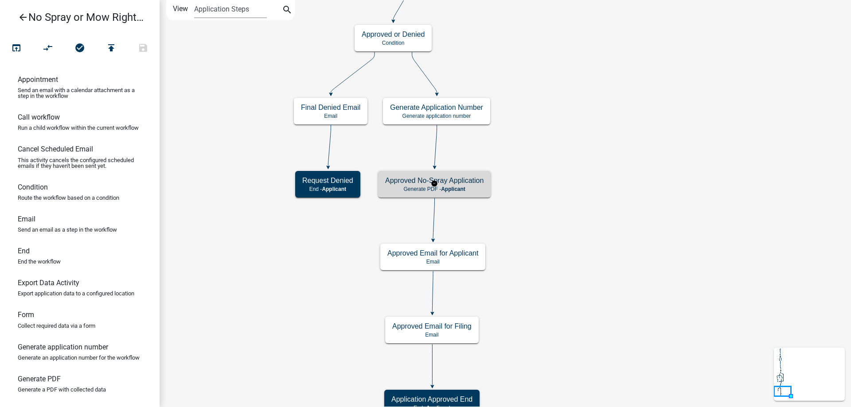
click at [478, 175] on div "Approved No-Spray Application Generate PDF - Applicant" at bounding box center [434, 184] width 113 height 27
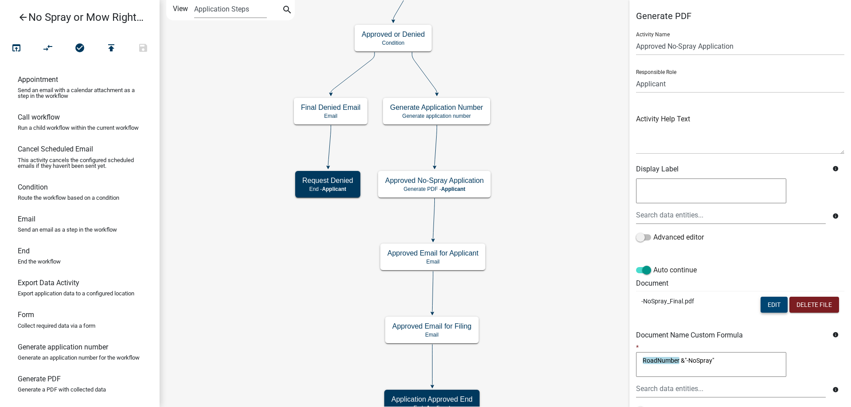
click at [525, 237] on button "Edit" at bounding box center [773, 305] width 27 height 16
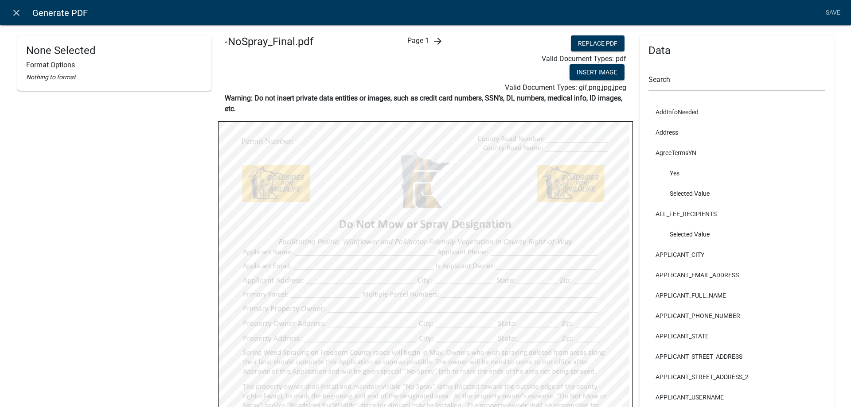
select select
click at [438, 43] on icon "arrow_forward" at bounding box center [437, 41] width 11 height 11
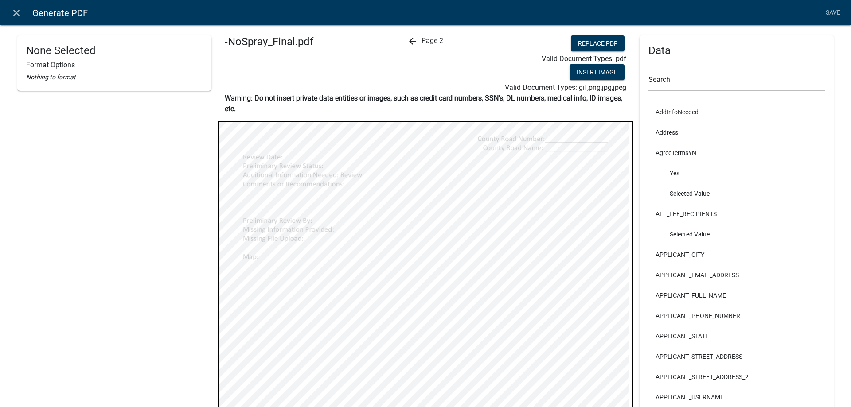
select select
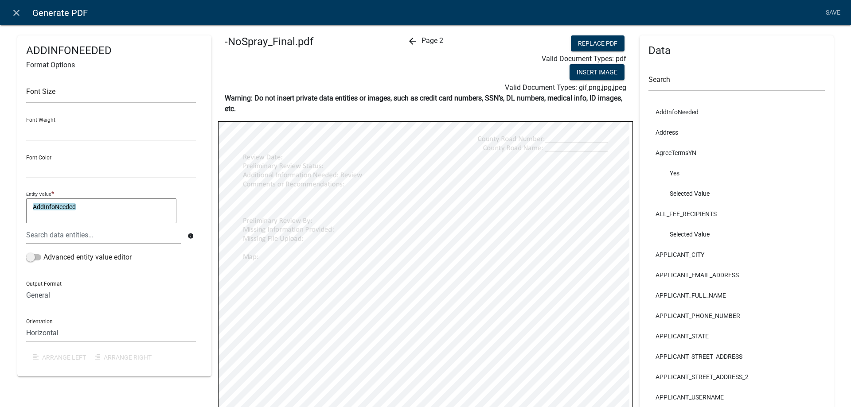
select select
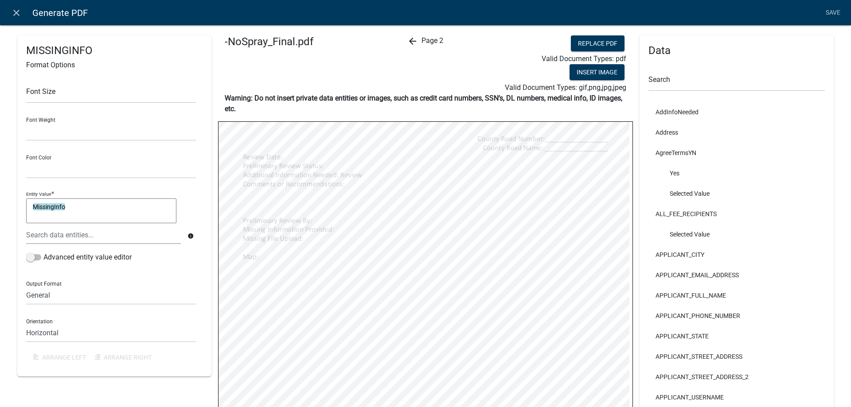
select select
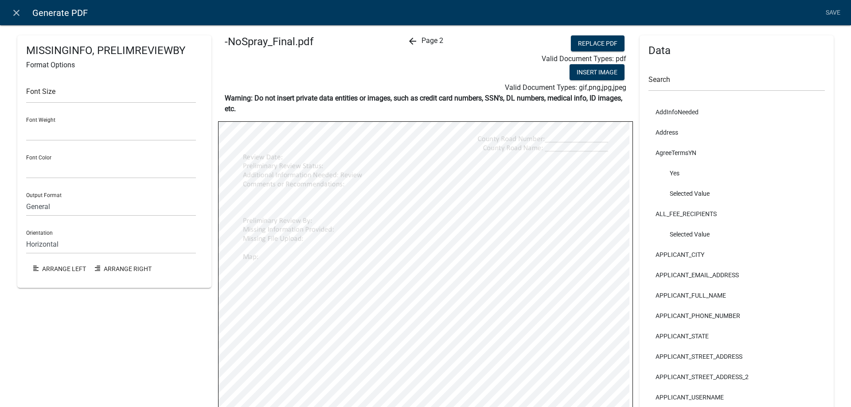
select select
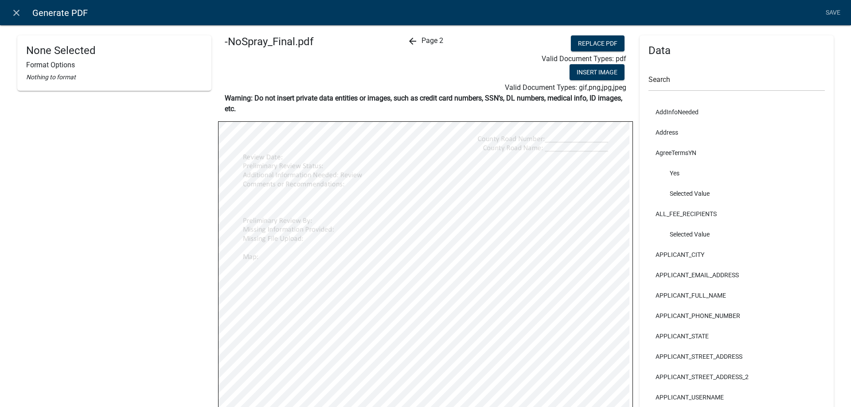
select select
click at [408, 39] on icon "arrow_back" at bounding box center [412, 41] width 11 height 11
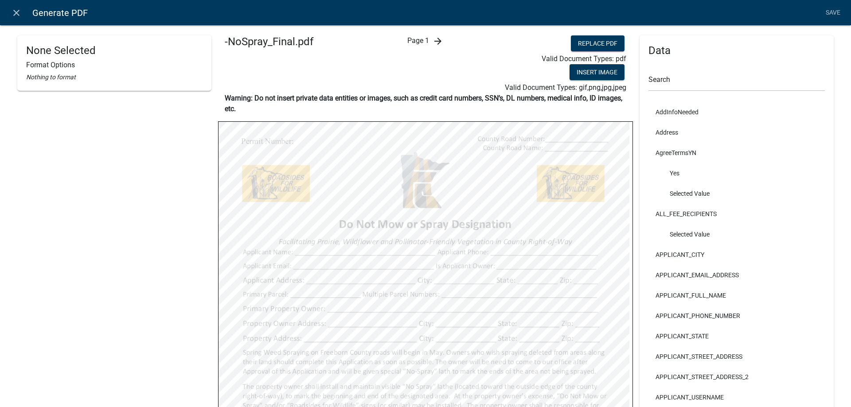
click at [438, 43] on icon "arrow_forward" at bounding box center [437, 41] width 11 height 11
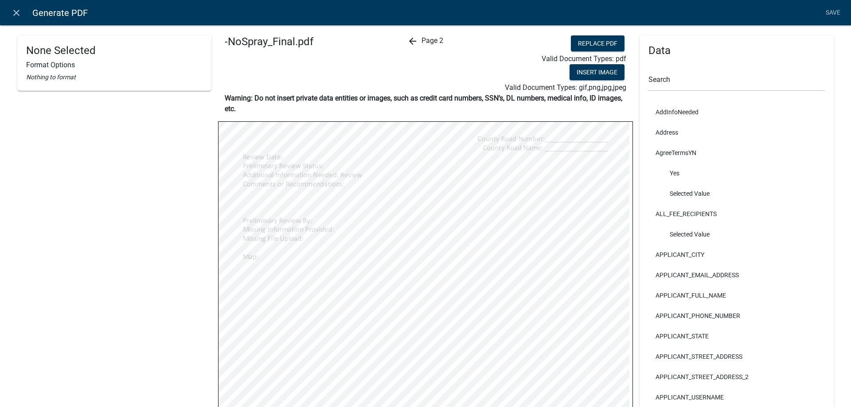
select select
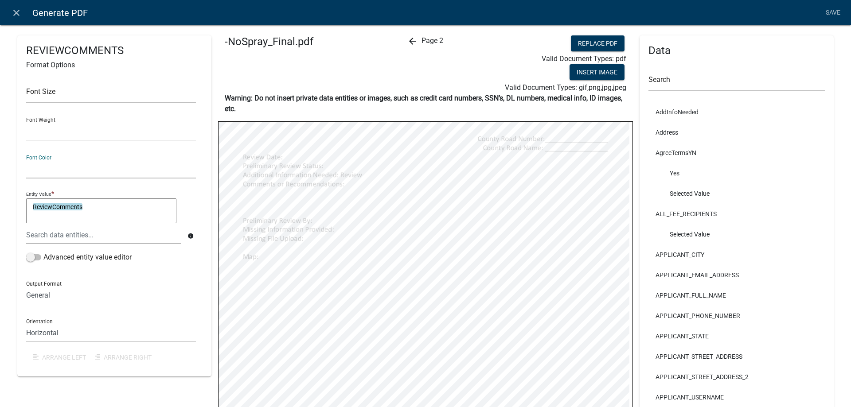
click at [47, 166] on select "Black Red" at bounding box center [111, 169] width 170 height 18
select select "255,0,0"
click at [26, 160] on select "Black Red" at bounding box center [111, 169] width 170 height 18
click at [159, 132] on select "Normal Bold" at bounding box center [111, 132] width 170 height 18
click at [167, 109] on div "Font Size Font Weight Normal Bold Font Color Black Red Entity Value * ReviewCom…" at bounding box center [114, 220] width 176 height 295
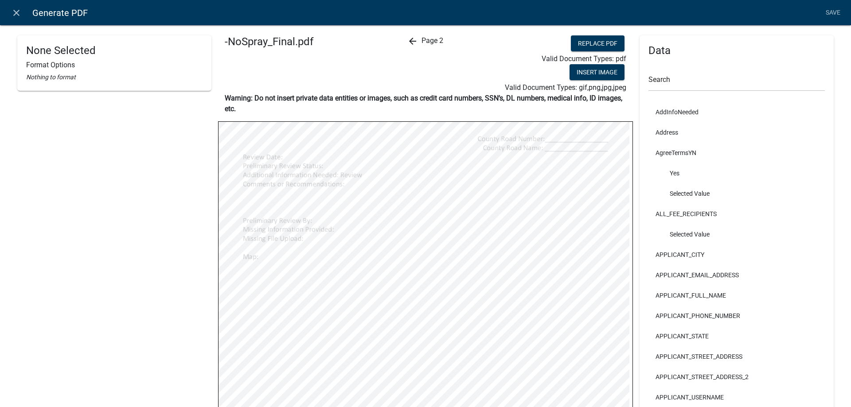
select select
select select "255,0,0"
click at [525, 13] on link "Save" at bounding box center [832, 12] width 22 height 17
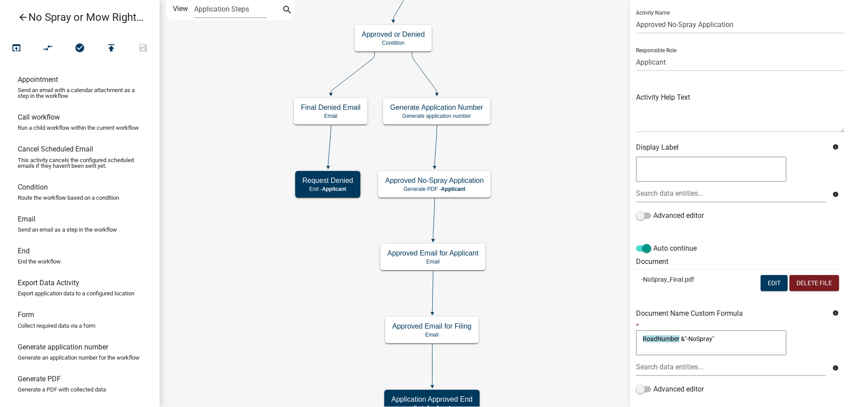
scroll to position [78, 0]
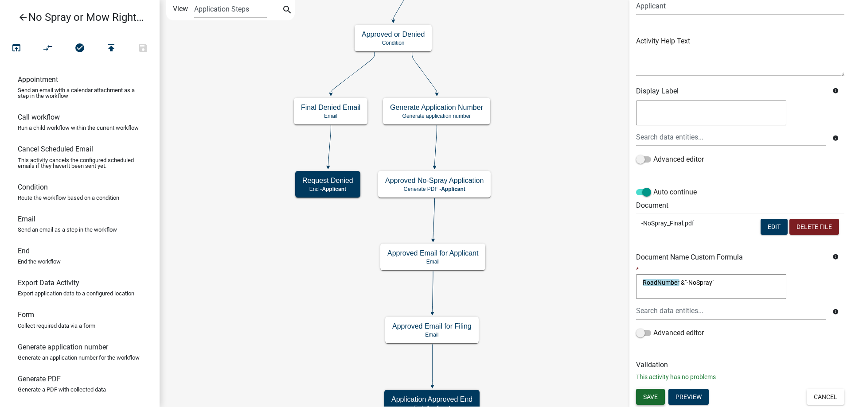
click at [525, 237] on span "Save" at bounding box center [650, 396] width 15 height 7
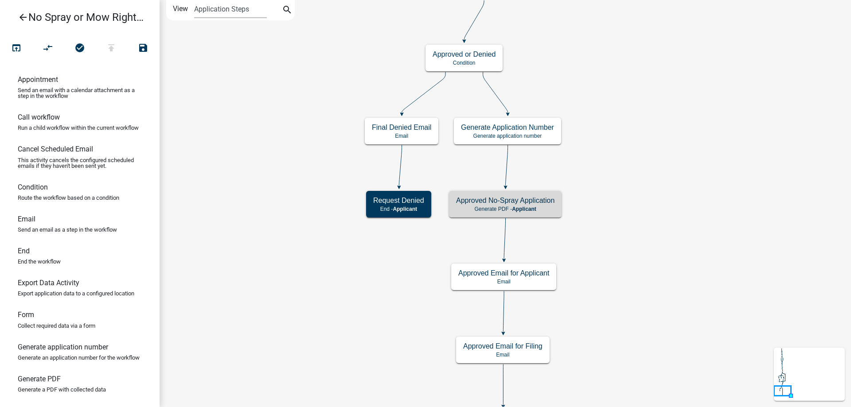
scroll to position [0, 0]
click at [525, 237] on icon "Start Start - Applicant Require User Require user Application Approved End End …" at bounding box center [505, 218] width 690 height 437
click at [356, 237] on icon "Start Start - Applicant Require User Require user Application Approved End End …" at bounding box center [505, 218] width 690 height 437
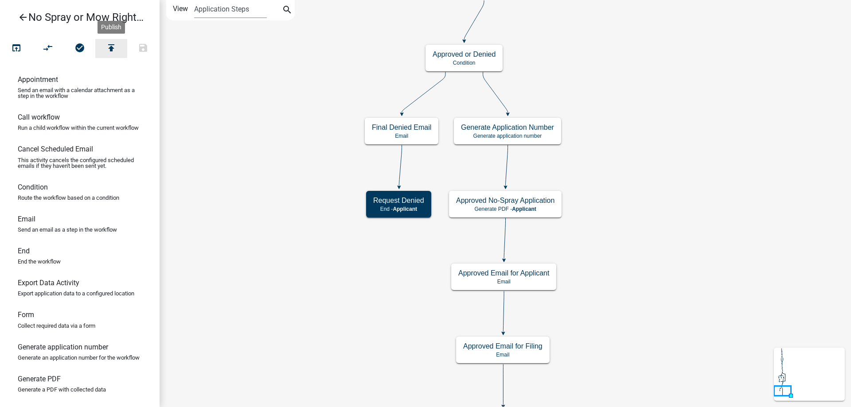
click at [111, 51] on icon "publish" at bounding box center [111, 49] width 11 height 12
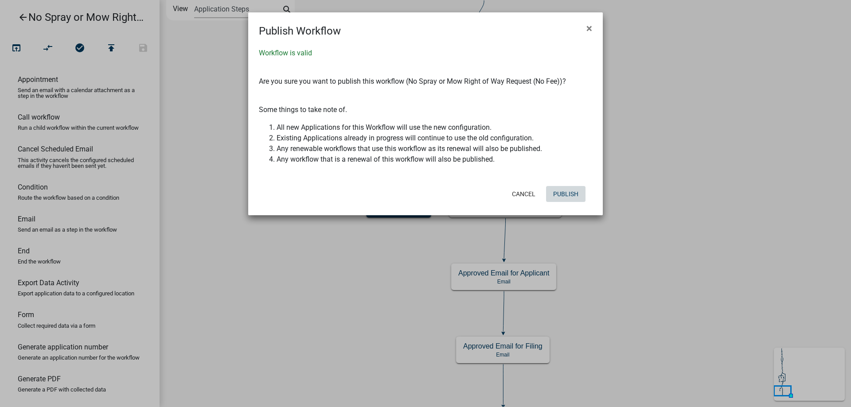
click at [525, 186] on button "Publish" at bounding box center [565, 194] width 39 height 16
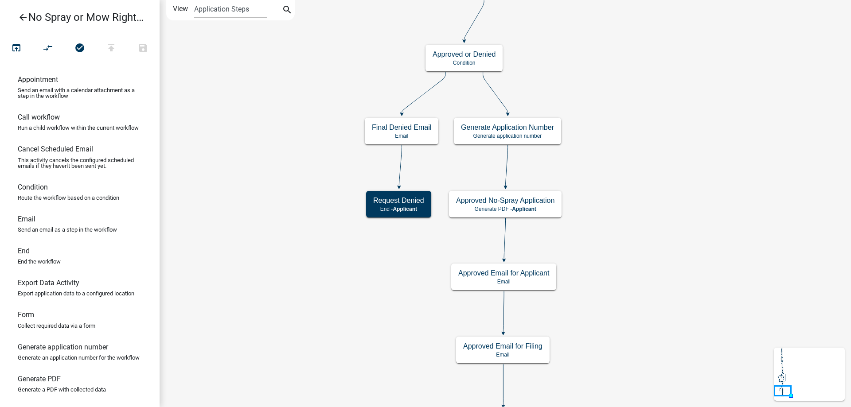
click at [253, 154] on icon "Start Start - Applicant Require User Require user Application Approved End End …" at bounding box center [505, 218] width 690 height 437
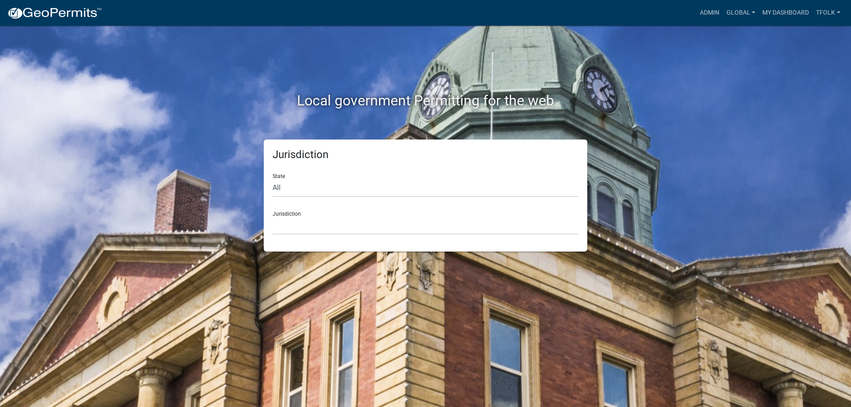
click at [690, 14] on div "Admin Global Users Roles Payment Processors Workflows Contractor Document Types…" at bounding box center [476, 12] width 735 height 17
click at [693, 14] on div "Admin Global Users Roles Payment Processors Workflows Contractor Document Types…" at bounding box center [476, 12] width 735 height 17
click at [700, 13] on link "Admin" at bounding box center [709, 12] width 27 height 17
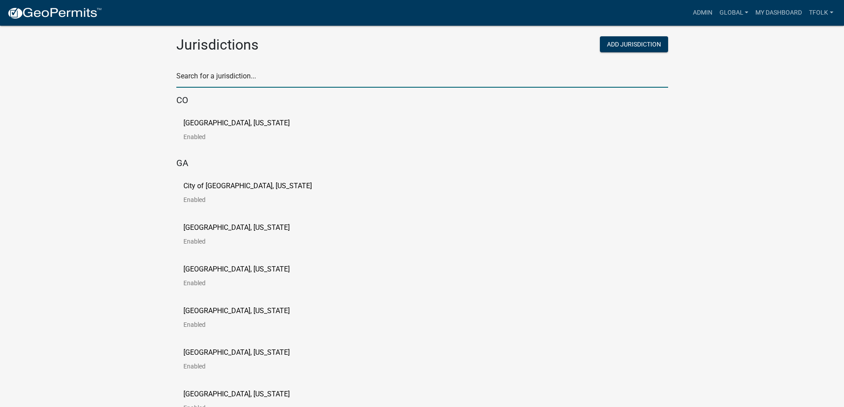
click at [345, 86] on input "text" at bounding box center [422, 79] width 492 height 18
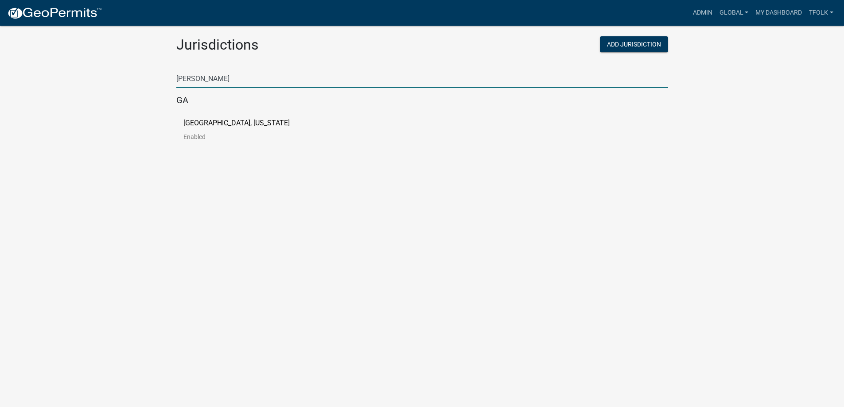
type input "[PERSON_NAME]"
click at [242, 121] on p "[GEOGRAPHIC_DATA], [US_STATE]" at bounding box center [236, 123] width 106 height 7
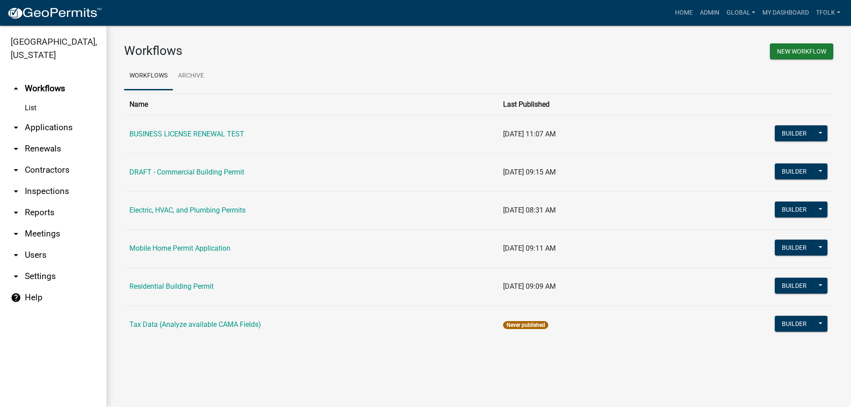
click at [52, 173] on link "arrow_drop_down Contractors" at bounding box center [53, 169] width 106 height 21
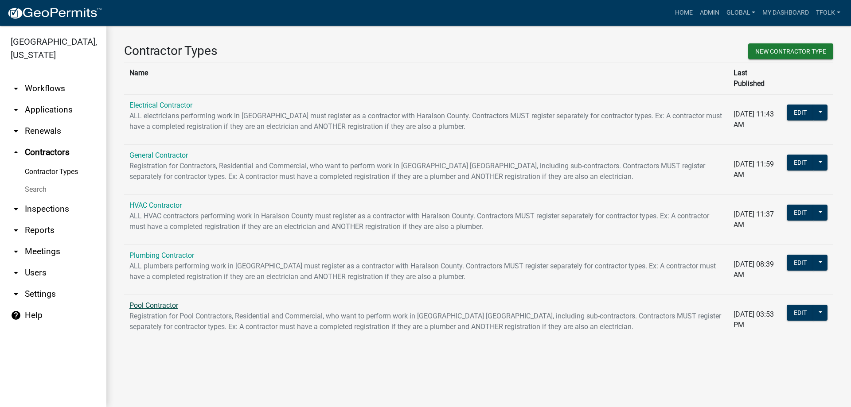
click at [149, 301] on link "Pool Contractor" at bounding box center [153, 305] width 49 height 8
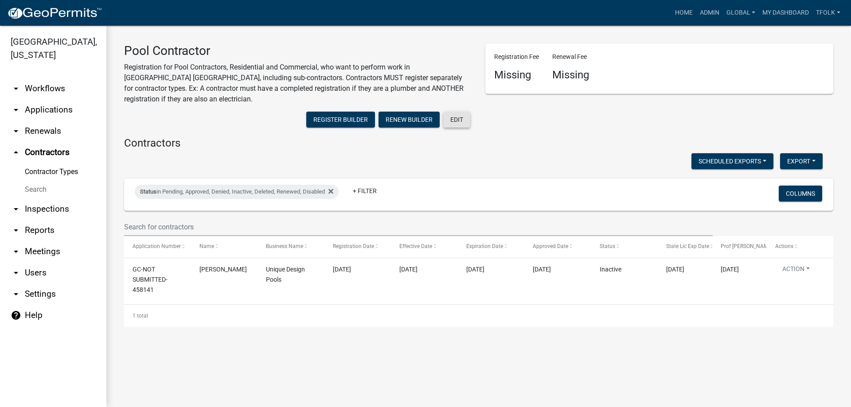
click at [458, 124] on button "Edit" at bounding box center [456, 120] width 27 height 16
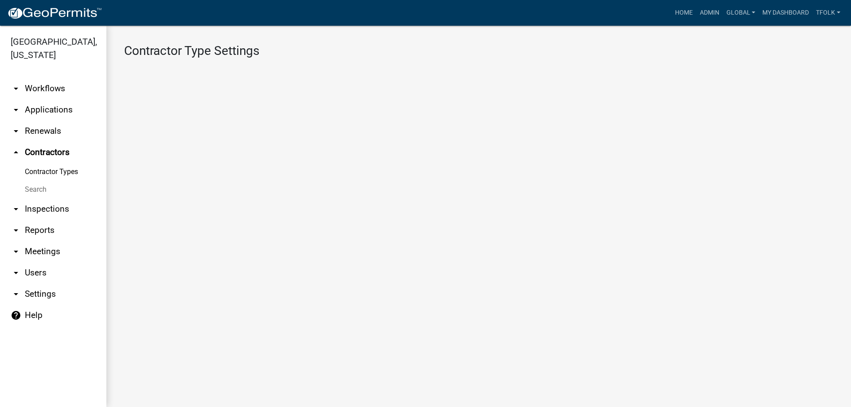
select select "1: Object"
select select
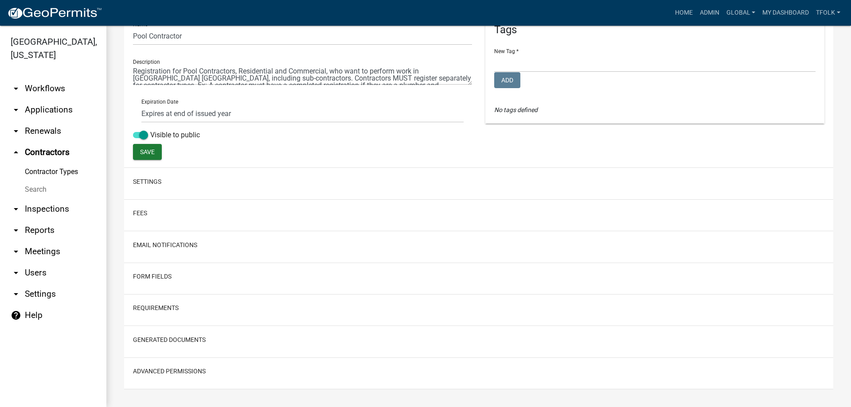
scroll to position [116, 0]
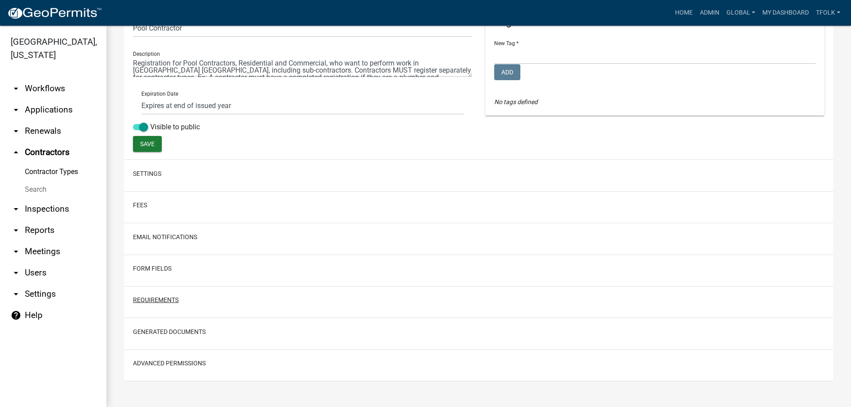
click at [159, 295] on button "Requirements" at bounding box center [156, 299] width 46 height 9
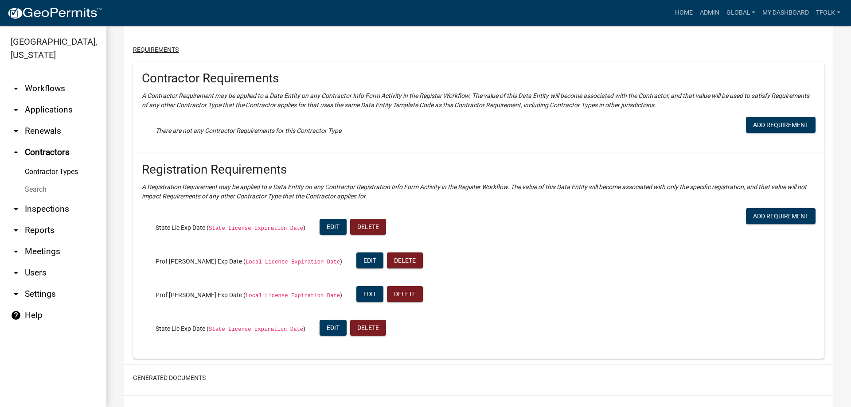
scroll to position [381, 0]
